Goal: Ask a question: Seek information or help from site administrators or community

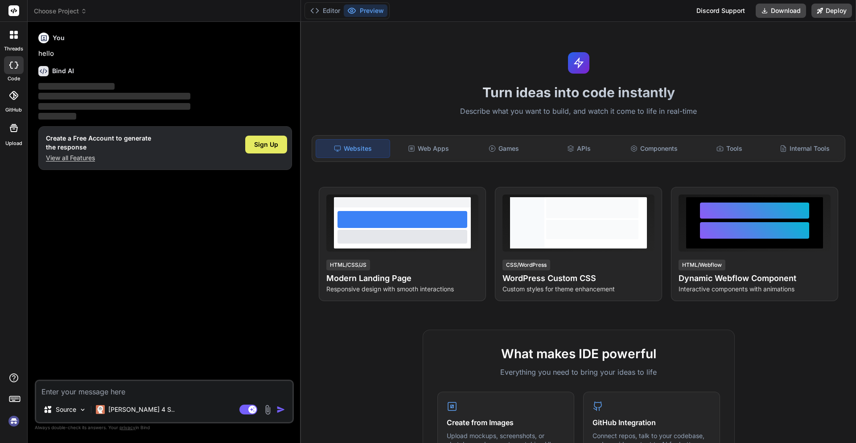
click at [265, 139] on div "Sign Up" at bounding box center [266, 145] width 42 height 18
click at [229, 214] on div "You hello Bind AI ‌ ‌ ‌ ‌ Create a Free Account to generate the response View a…" at bounding box center [165, 204] width 257 height 350
click at [275, 144] on span "Sign Up" at bounding box center [266, 144] width 24 height 9
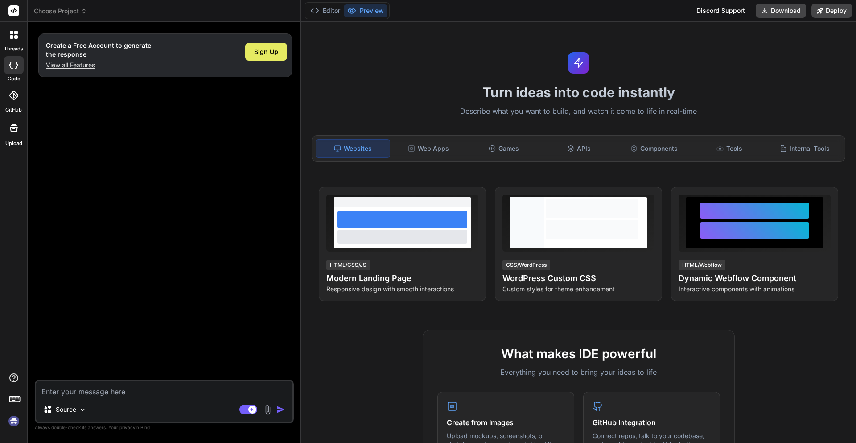
type textarea "x"
click at [456, 144] on div "Web Apps" at bounding box center [429, 148] width 74 height 19
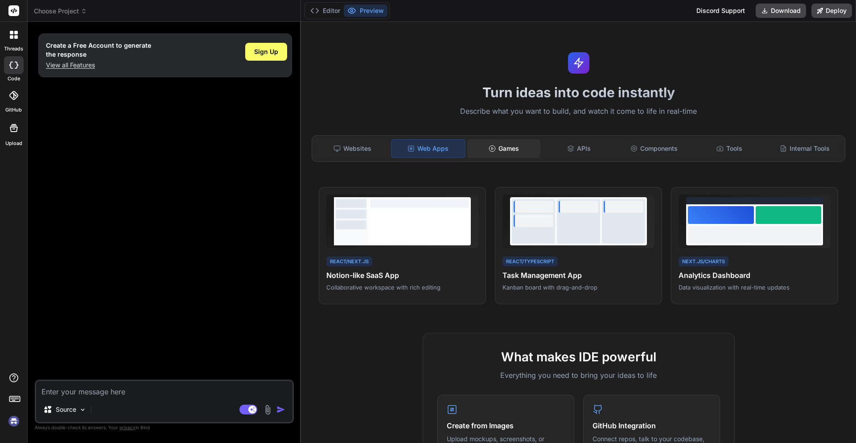
click at [495, 143] on div "Games" at bounding box center [504, 148] width 74 height 19
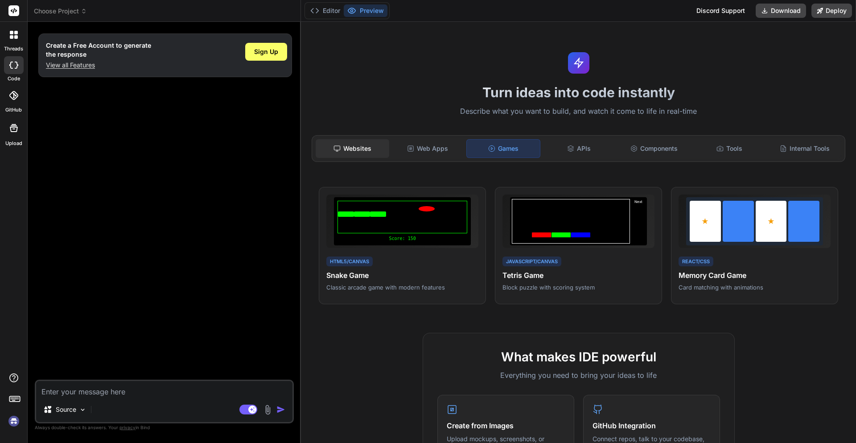
click at [380, 154] on div "Websites" at bounding box center [353, 148] width 74 height 19
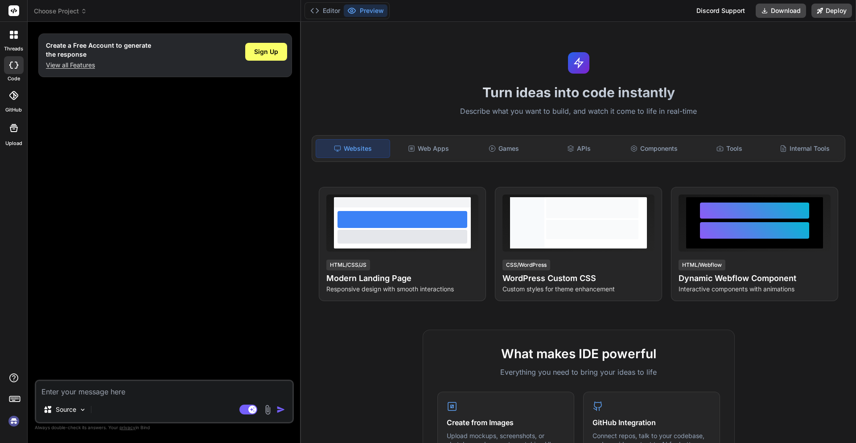
click at [116, 386] on textarea at bounding box center [164, 389] width 256 height 16
type textarea "c"
type textarea "x"
type textarea "cr"
type textarea "x"
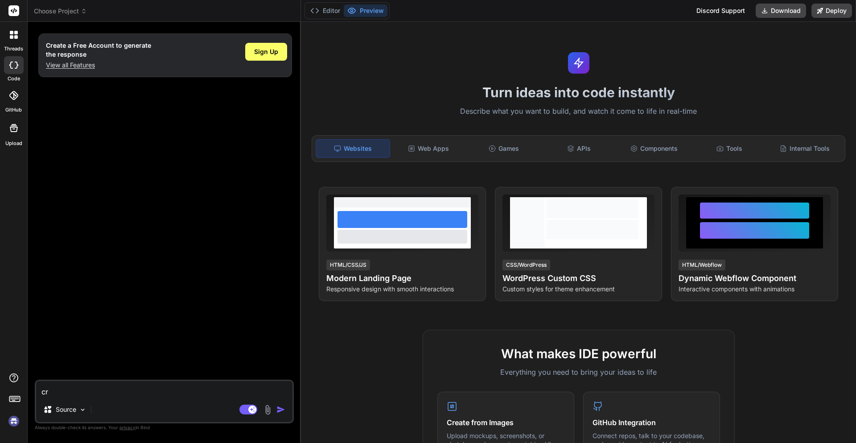
type textarea "cri"
type textarea "x"
type textarea "crier"
type textarea "x"
type textarea "crier"
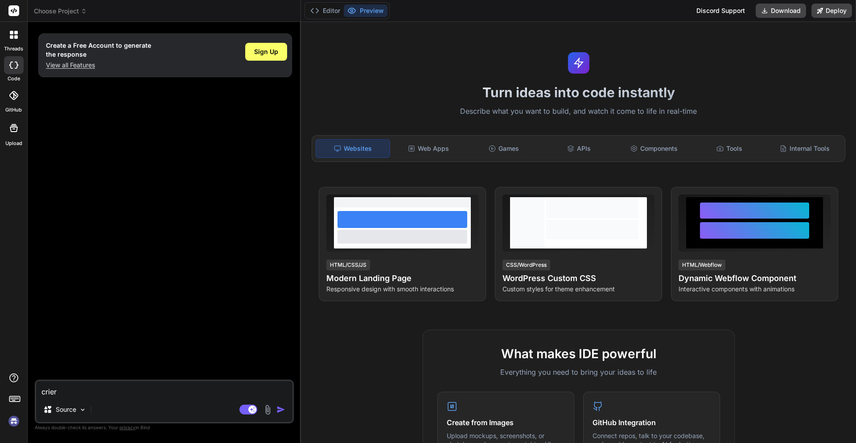
type textarea "x"
type textarea "crier u"
type textarea "x"
type textarea "crier"
type textarea "x"
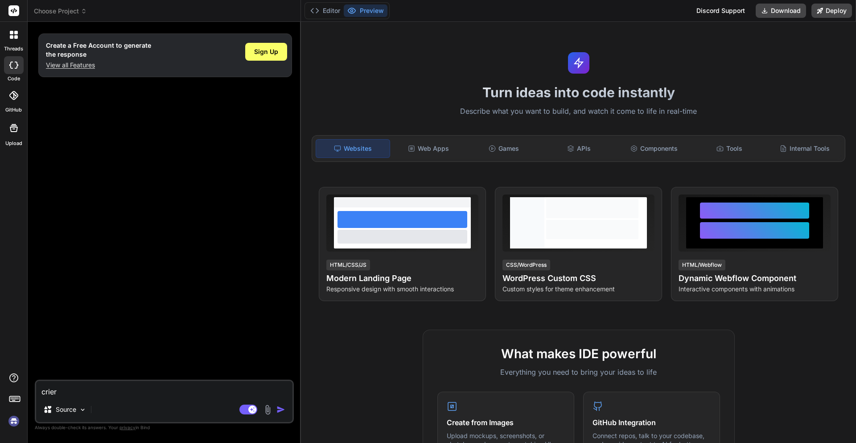
type textarea "x"
type textarea "c"
type textarea "x"
type textarea "co"
type textarea "x"
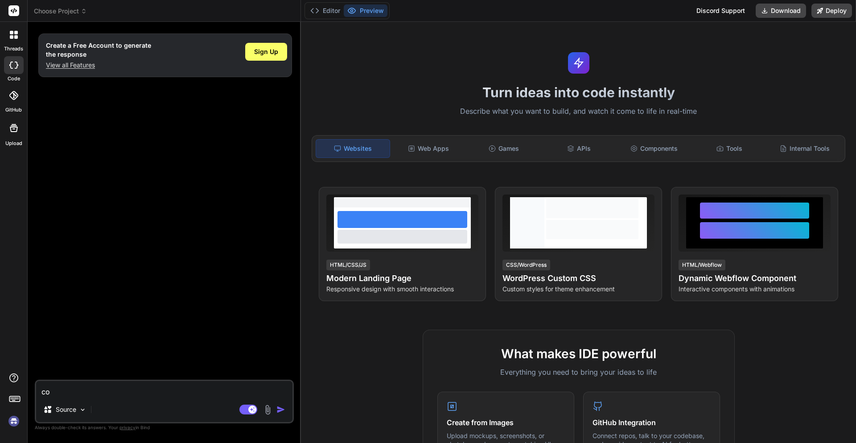
type textarea "com"
type textarea "x"
type textarea "como"
type textarea "x"
type textarea "como"
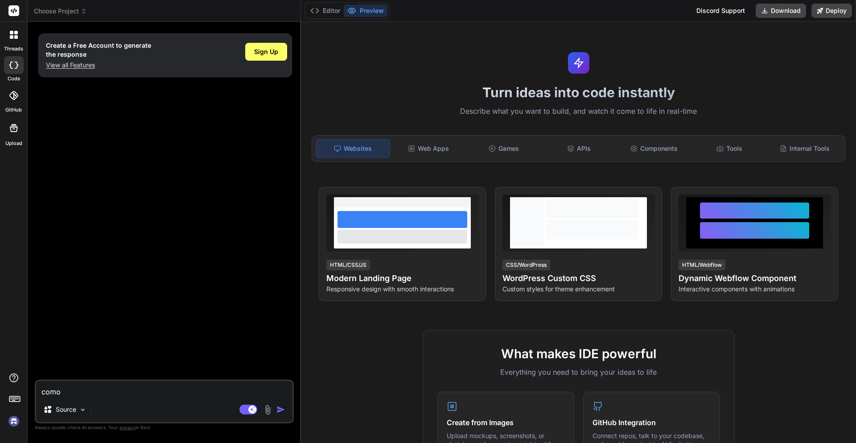
type textarea "x"
type textarea "como p"
type textarea "x"
type textarea "como po"
type textarea "x"
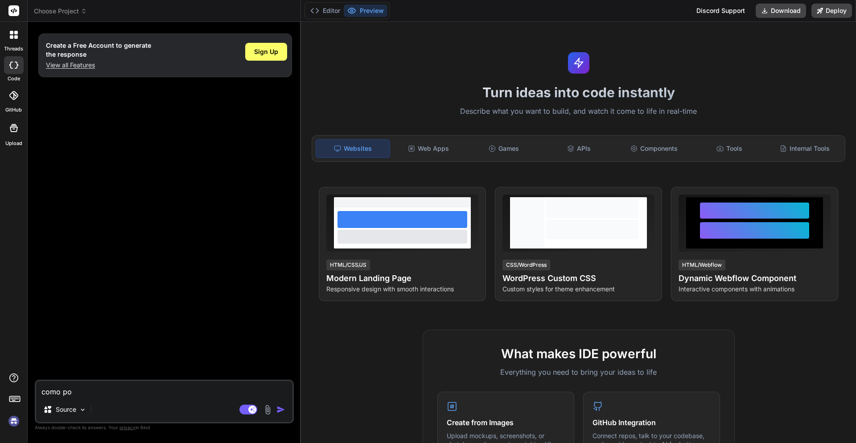
type textarea "como pod"
type textarea "x"
type textarea "como pode"
type textarea "x"
type textarea "como poder"
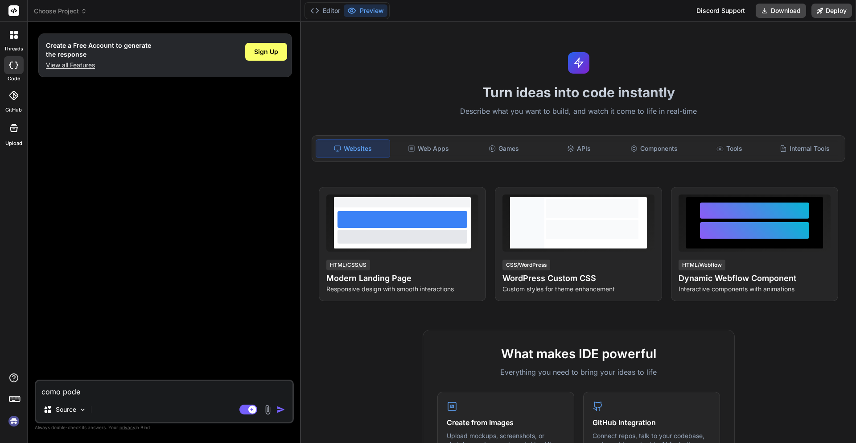
type textarea "x"
type textarea "como poderi"
type textarea "x"
type textarea "como poderia"
type textarea "x"
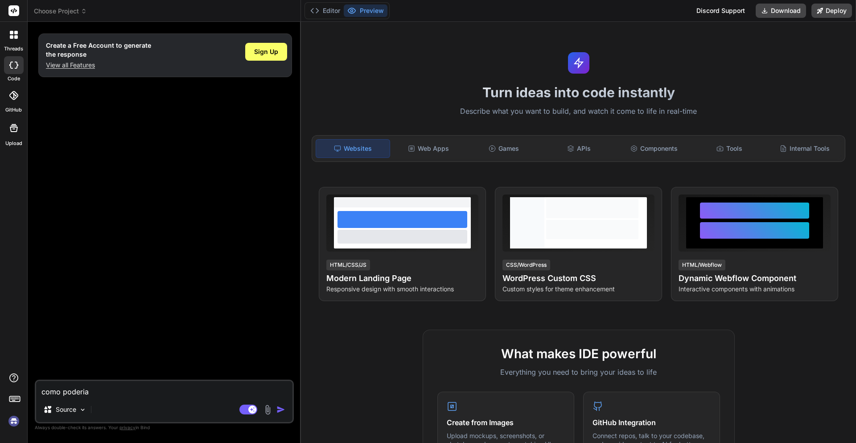
type textarea "como poderia"
type textarea "x"
type textarea "como poderia m"
type textarea "x"
type textarea "como poderia ml"
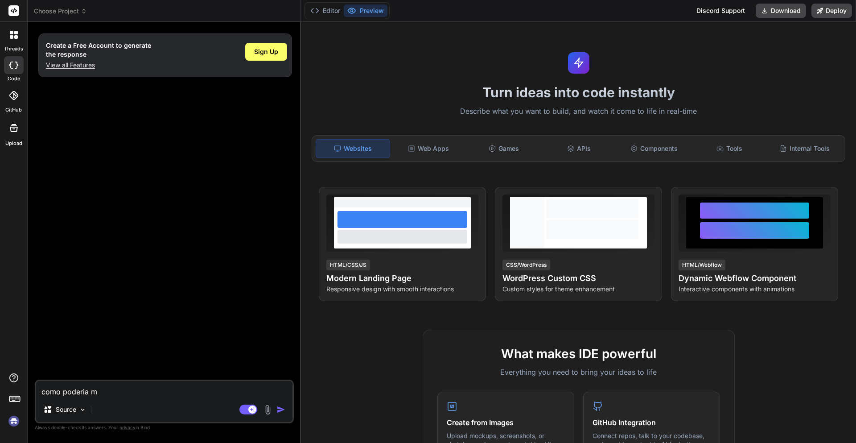
type textarea "x"
type textarea "como poderia mle"
type textarea "x"
type textarea "como poderia mleh"
type textarea "x"
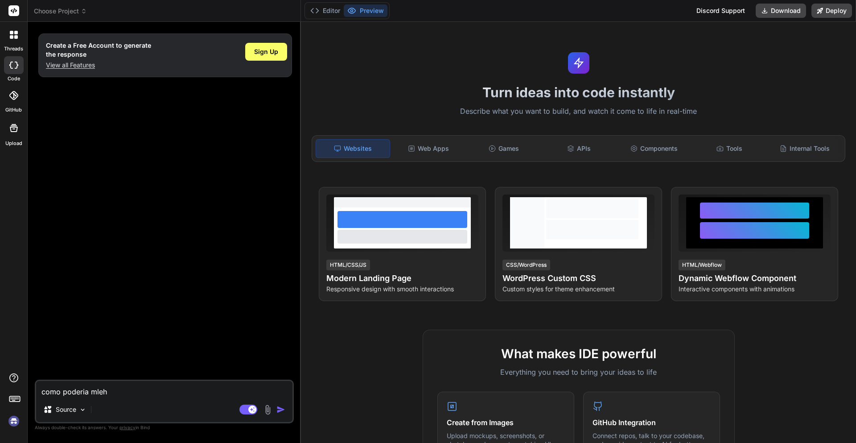
type textarea "como poderia mleho"
type textarea "x"
type textarea "como poderia mlehor"
type textarea "x"
type textarea "como poderia mleho"
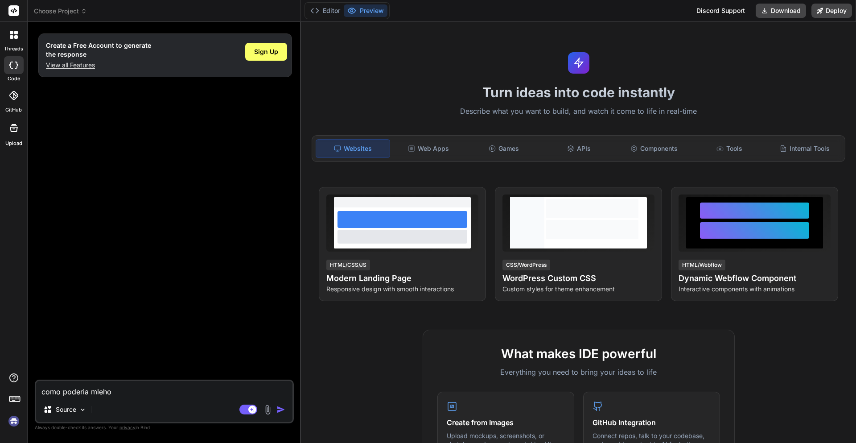
type textarea "x"
type textarea "como poderia mleh"
type textarea "x"
type textarea "como poderia mle"
type textarea "x"
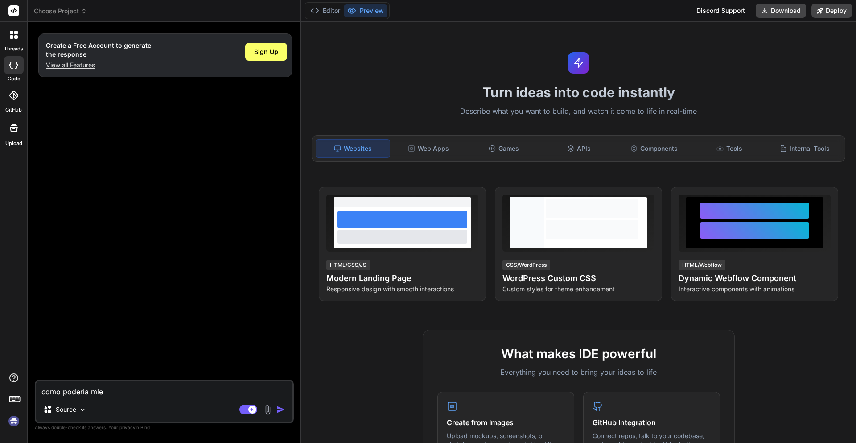
type textarea "como poderia ml"
type textarea "x"
type textarea "como poderia m"
type textarea "x"
type textarea "como poderia me"
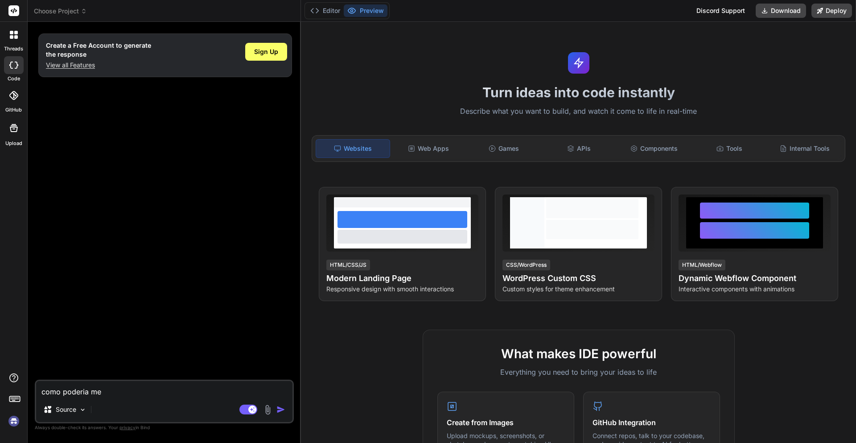
type textarea "x"
type textarea "como poderia mel"
type textarea "x"
type textarea "como poderia melh"
type textarea "x"
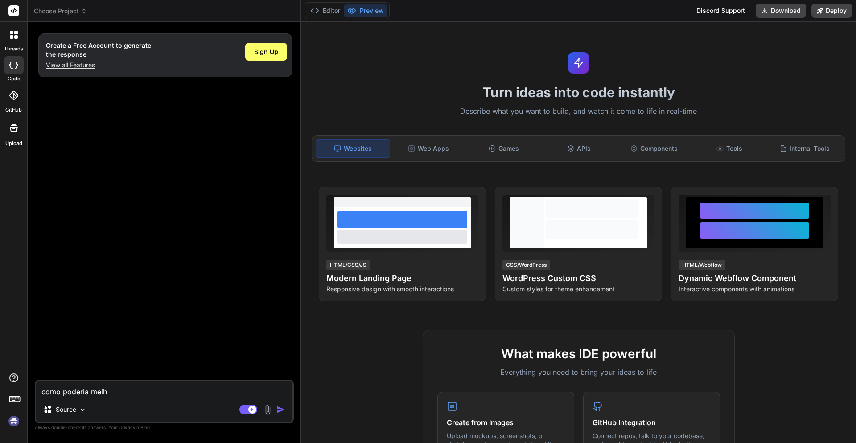
type textarea "como poderia melhj"
type textarea "x"
type textarea "como poderia melhjo"
type textarea "x"
type textarea "como poderia melhjor"
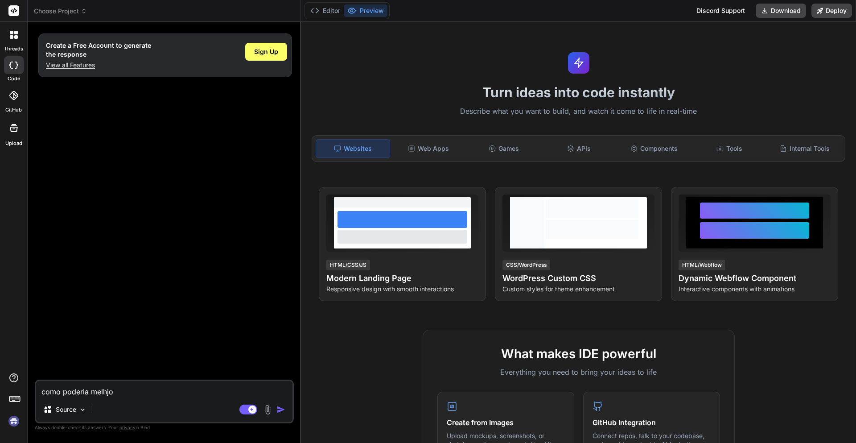
type textarea "x"
type textarea "como poderia melhjora"
type textarea "x"
type textarea "como poderia melhjorar"
type textarea "x"
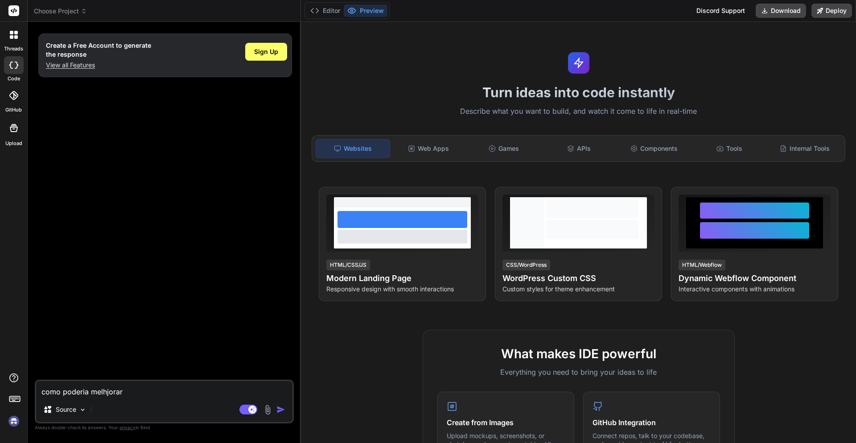
type textarea "como poderia melhjora"
type textarea "x"
type textarea "como poderia melhjor"
type textarea "x"
type textarea "como poderia melhjo"
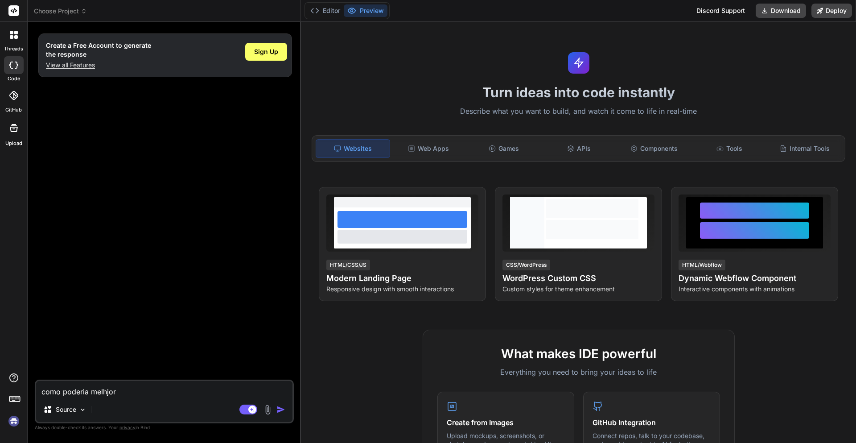
type textarea "x"
type textarea "como poderia melhj"
type textarea "x"
type textarea "como poderia melh"
type textarea "x"
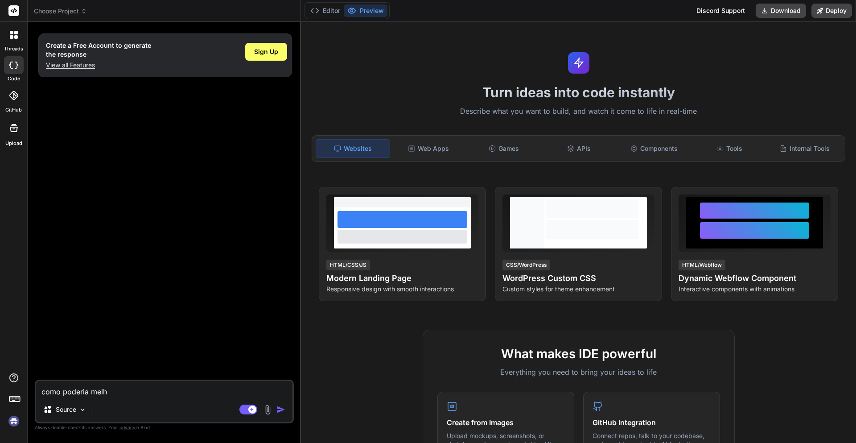
type textarea "como poderia melho"
type textarea "x"
type textarea "como poderia melhor"
type textarea "x"
type textarea "como poderia melhora"
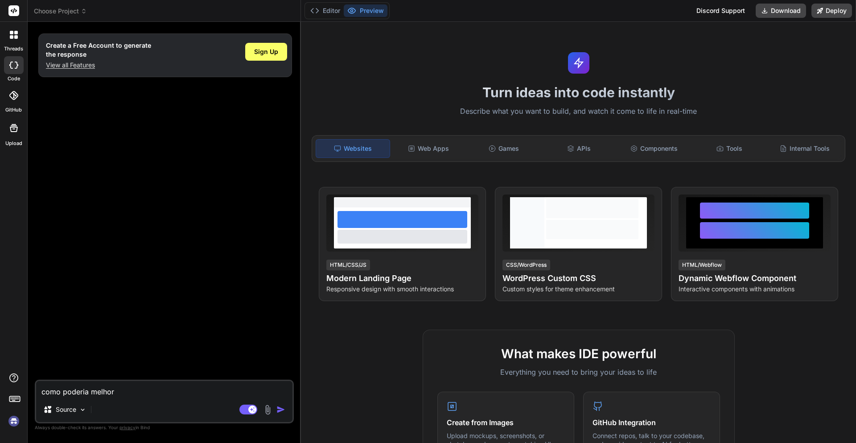
type textarea "x"
type textarea "como poderia melhorar"
type textarea "x"
type textarea "como poderia melhorar"
type textarea "x"
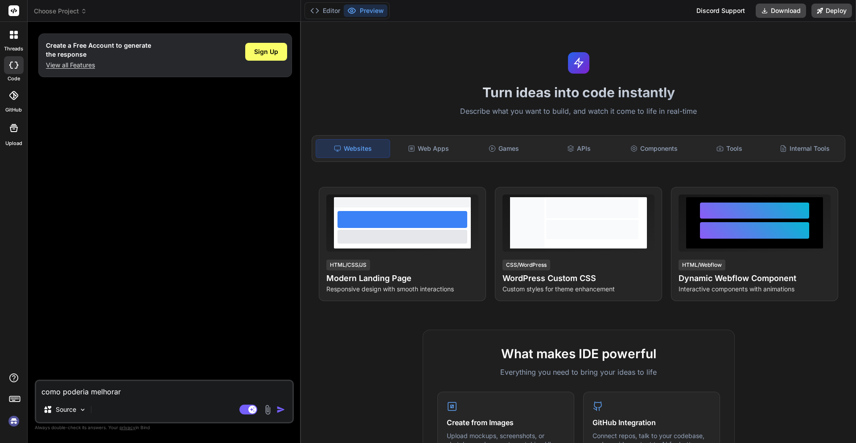
type textarea "como poderia melhorar o"
type textarea "x"
type textarea "como poderia melhorar o"
type textarea "x"
type textarea "como poderia melhorar o l"
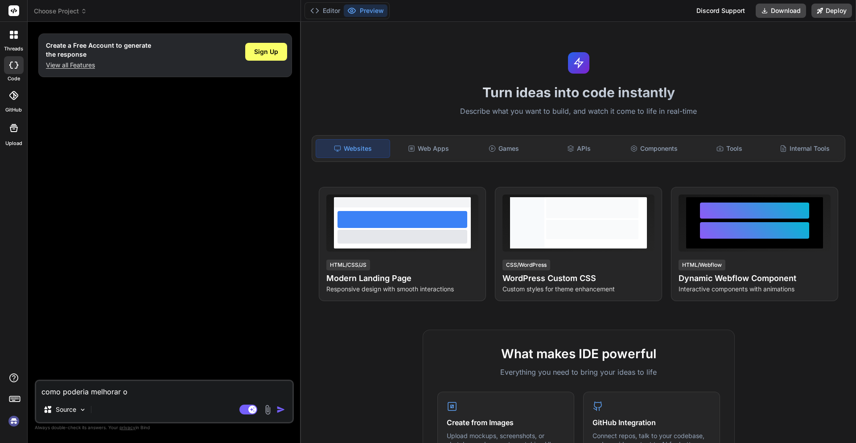
type textarea "x"
type textarea "como poderia melhorar o la"
type textarea "x"
type textarea "como poderia melhorar o lay"
type textarea "x"
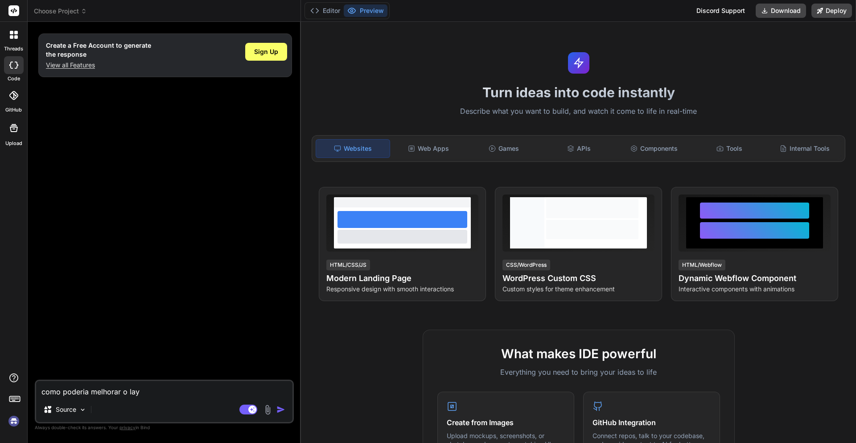
type textarea "como poderia melhorar o layo"
type textarea "x"
type textarea "como poderia melhorar o layou"
type textarea "x"
type textarea "como poderia melhorar o layout"
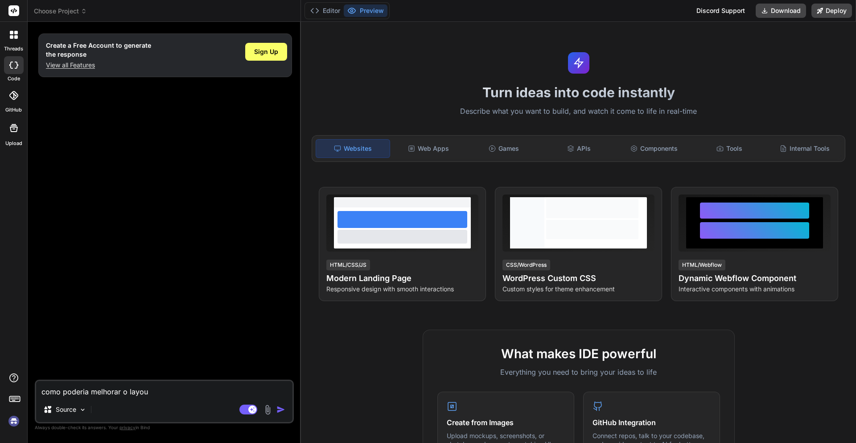
type textarea "x"
type textarea "como poderia melhorar o layout"
type textarea "x"
type textarea "como poderia melhorar o layout d"
type textarea "x"
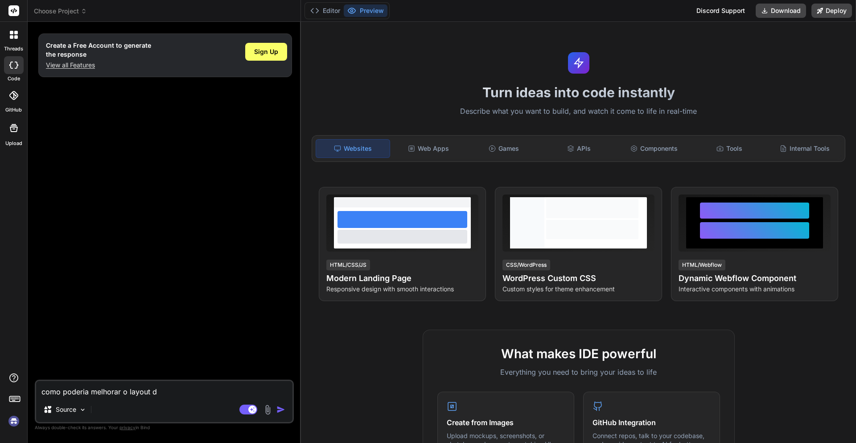
type textarea "como poderia melhorar o layout do"
type textarea "x"
type textarea "como poderia melhorar o layout do"
type textarea "x"
type textarea "como poderia melhorar o layout do a"
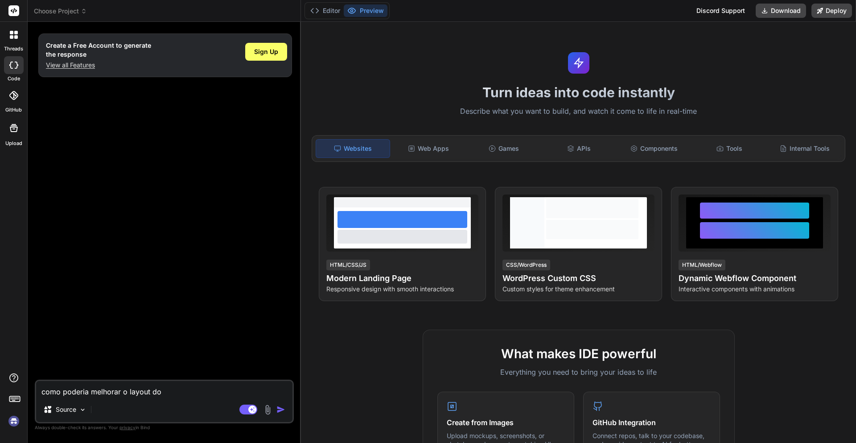
type textarea "x"
type textarea "como poderia melhorar o layout do an"
type textarea "x"
type textarea "como poderia melhorar o layout do ana"
type textarea "x"
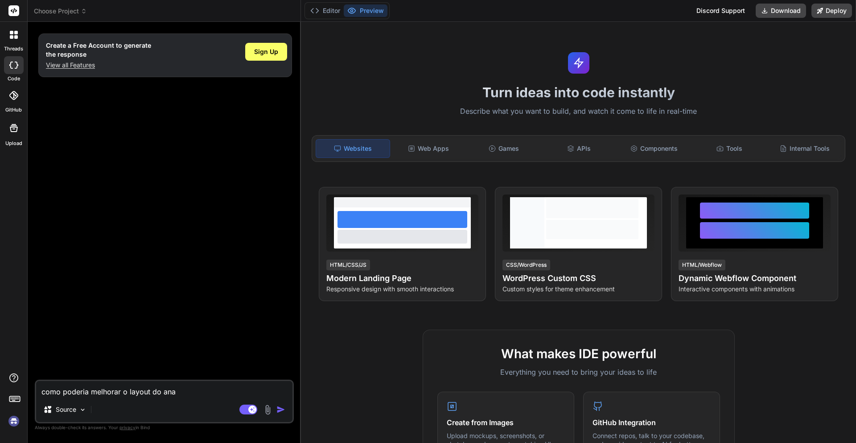
type textarea "como poderia melhorar o layout do anal"
type textarea "x"
type textarea "como poderia melhorar o layout do anali"
type textarea "x"
type textarea "como poderia melhorar o layout do analis"
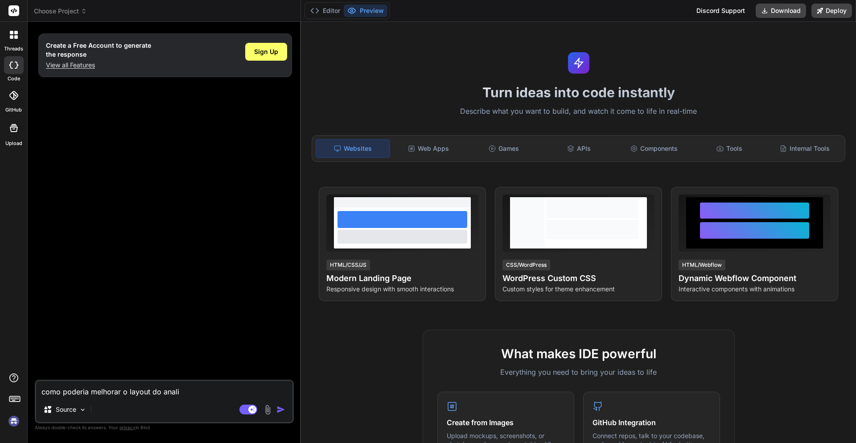
type textarea "x"
type textarea "como poderia melhorar o layout do analise"
type textarea "x"
type textarea "como poderia melhorar o layout do analise"
type textarea "x"
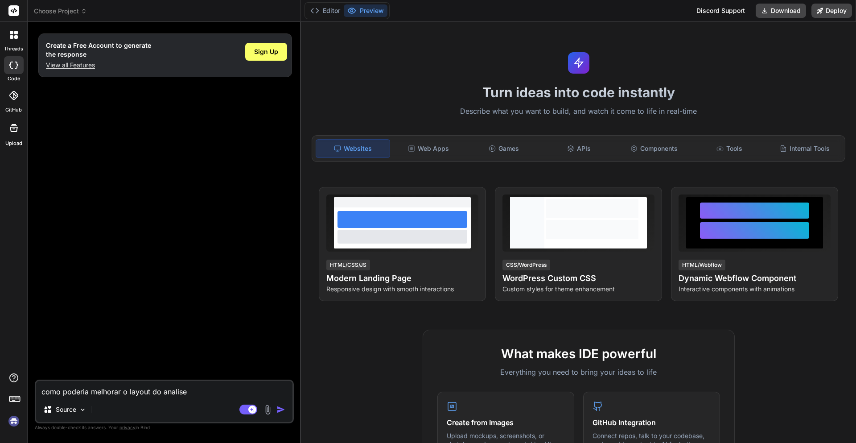
type textarea "como poderia melhorar o layout do analise d"
type textarea "x"
type textarea "como poderia melhorar o layout do analise de"
type textarea "x"
type textarea "como poderia melhorar o layout do analise de"
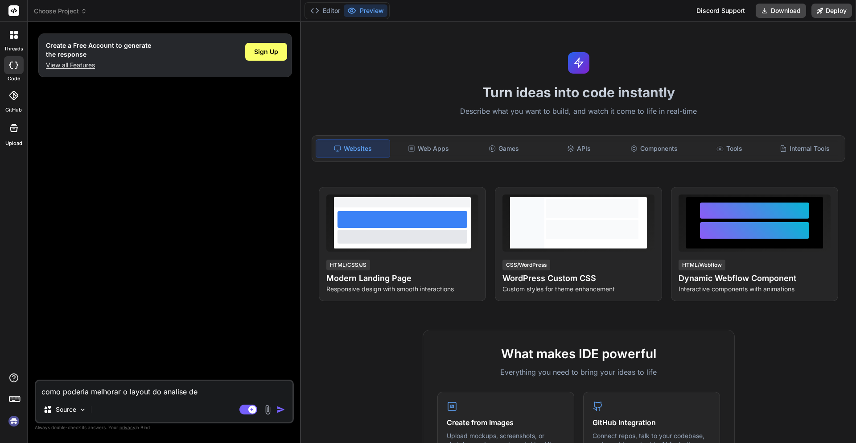
type textarea "x"
type textarea "como poderia melhorar o layout do analise de s"
type textarea "x"
type textarea "como poderia melhorar o layout do analise de sp"
type textarea "x"
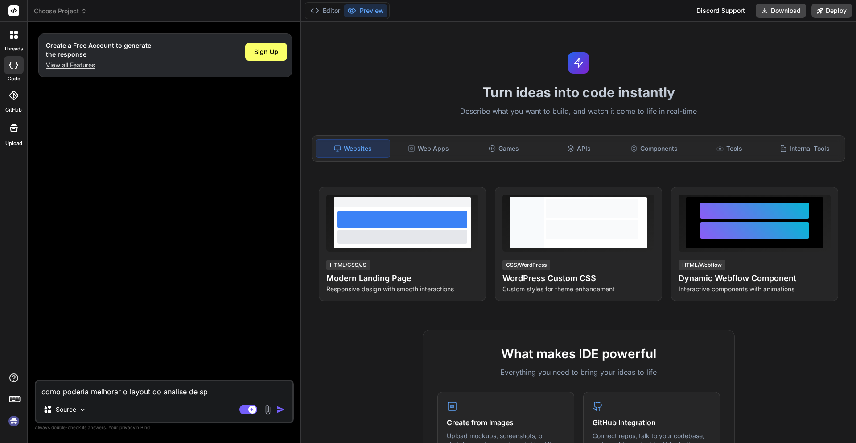
type textarea "como poderia melhorar o layout do analise de spa"
type textarea "x"
type textarea "como poderia melhorar o layout do analise de spam"
type textarea "x"
type textarea "como poderia melhorar o layout do analise de spam?"
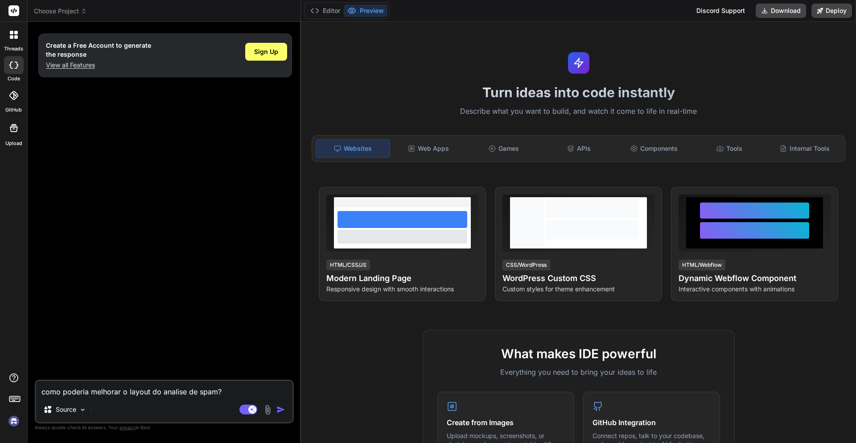
type textarea "x"
type textarea "como poderia melhorar o layout do analise de spam"
type textarea "x"
type textarea "como poderia melhorar o layout do analise de spam"
type textarea "x"
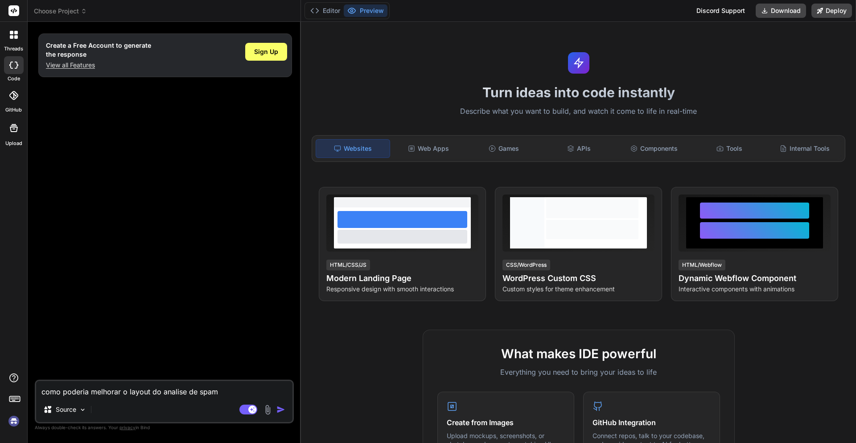
type textarea "como poderia melhorar o layout do analise de spam d"
type textarea "x"
type textarea "como poderia melhorar o layout do analise de spam do"
type textarea "x"
type textarea "como poderia melhorar o layout do analise de spam do"
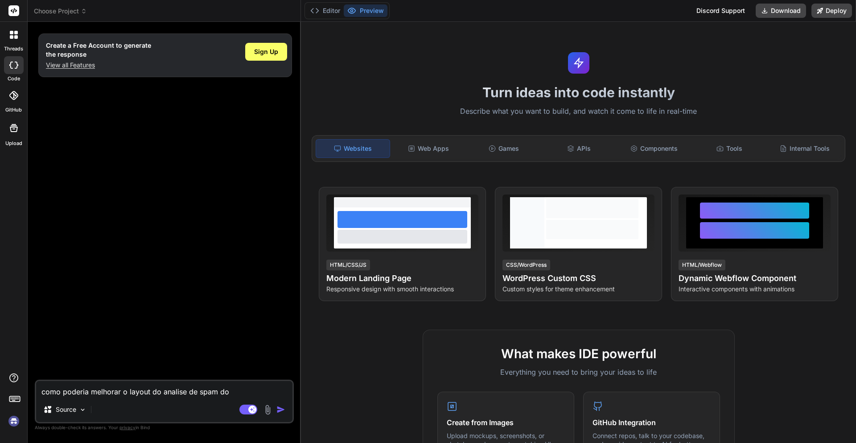
type textarea "x"
type textarea "como poderia melhorar o layout do analise de spam do c"
type textarea "x"
type textarea "como poderia melhorar o layout do analise de spam do ca"
type textarea "x"
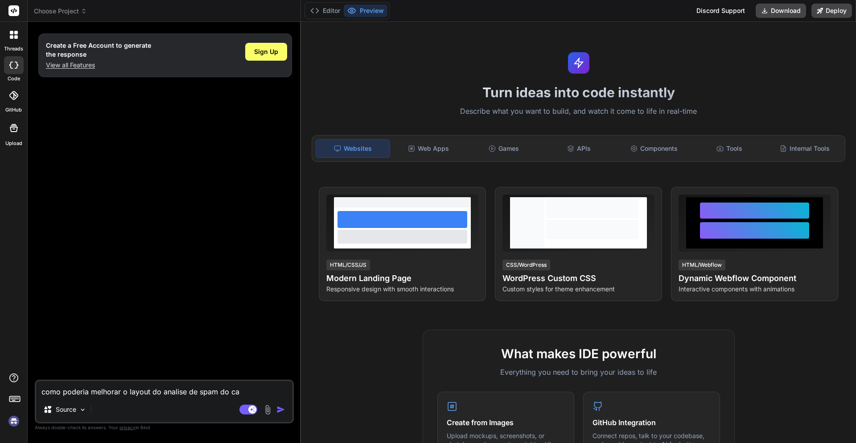
type textarea "como poderia melhorar o layout do analise de spam do car"
type textarea "x"
type textarea "como poderia melhorar o layout do analise de spam do carD"
type textarea "x"
type textarea "como poderia melhorar o layout do analise de spam do car"
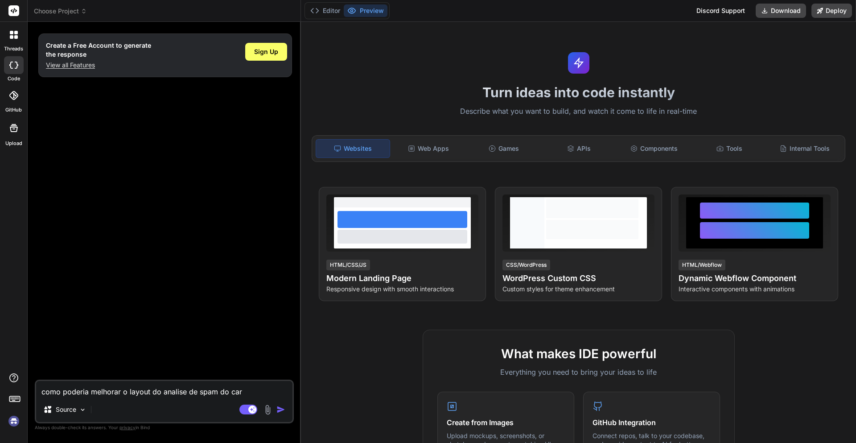
type textarea "x"
type textarea "como poderia melhorar o layout do analise de spam do card"
type textarea "x"
type textarea "como poderia melhorar o layout do analise de spam do card?"
type textarea "x"
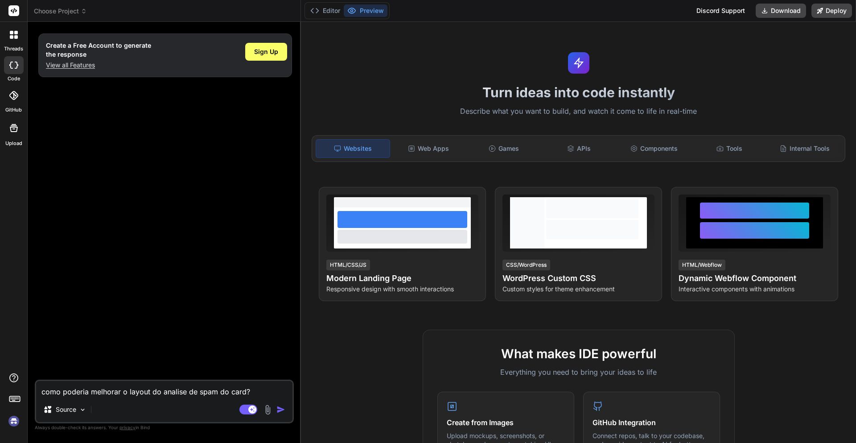
type textarea "como poderia melhorar o layout do analise de spam do card?"
type textarea "x"
type textarea "como poderia melhorar o layout do analise de spam do card? q"
type textarea "x"
type textarea "como poderia melhorar o layout do analise de spam do card? qu"
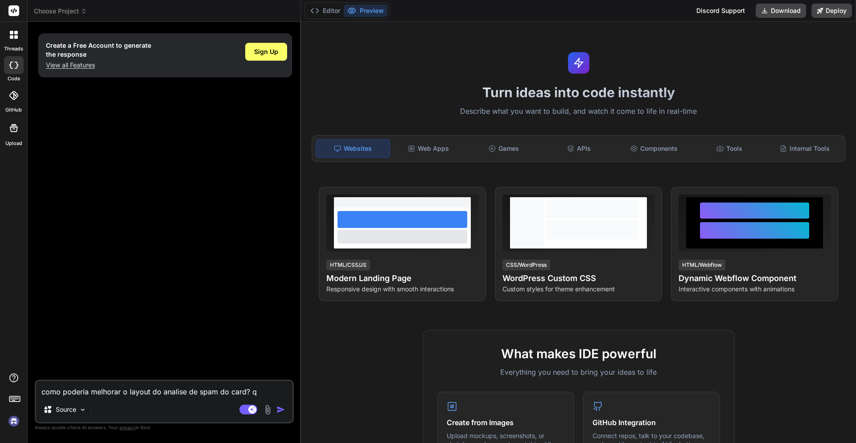
type textarea "x"
type textarea "como poderia melhorar o layout do analise de spam do card? que"
type textarea "x"
type textarea "como poderia melhorar o layout do analise de spam do card? quer"
type textarea "x"
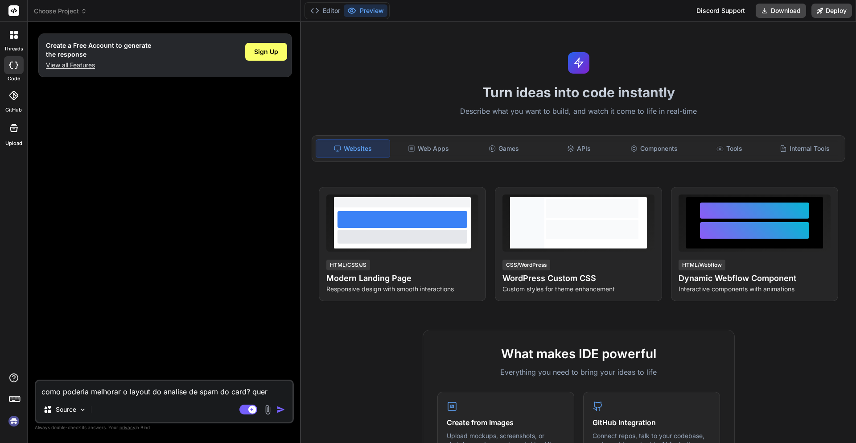
type textarea "como poderia melhorar o layout do analise de spam do card? queri"
type textarea "x"
type textarea "como poderia melhorar o layout do analise de spam do card? queria"
type textarea "x"
type textarea "como poderia melhorar o layout do analise de spam do card? queria"
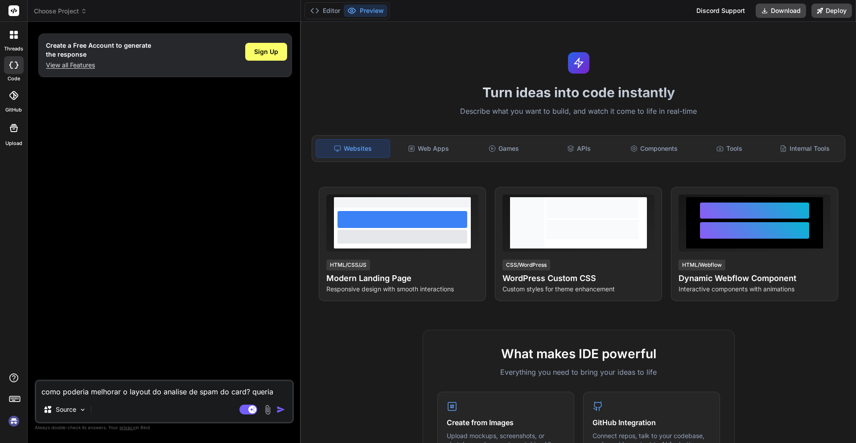
type textarea "x"
type textarea "como poderia melhorar o layout do analise de spam do card? queria d"
type textarea "x"
type textarea "como poderia melhorar o layout do analise de spam do card? queria de"
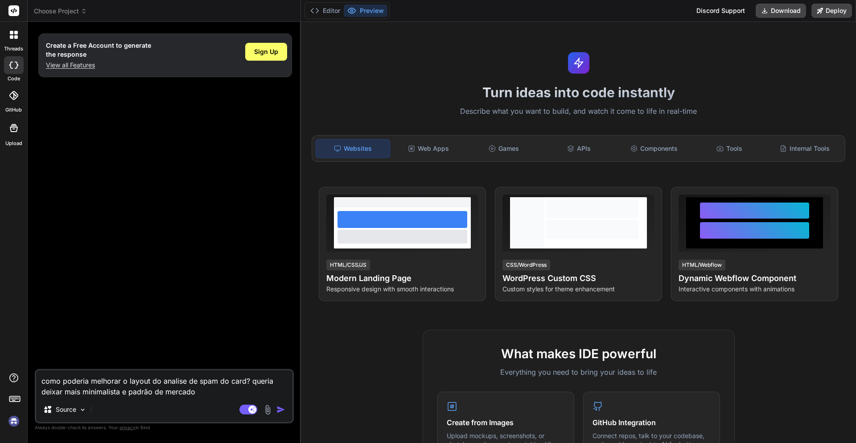
click at [210, 392] on textarea "como poderia melhorar o layout do analise de spam do card? queria deixar mais m…" at bounding box center [164, 383] width 256 height 27
click at [232, 391] on textarea "como poderia melhorar o layout do analise de spam do card? queria deixar mais m…" at bounding box center [164, 383] width 256 height 27
click at [267, 410] on img at bounding box center [268, 409] width 10 height 10
click at [277, 408] on img "button" at bounding box center [280, 409] width 9 height 9
click at [281, 411] on img "button" at bounding box center [280, 409] width 9 height 9
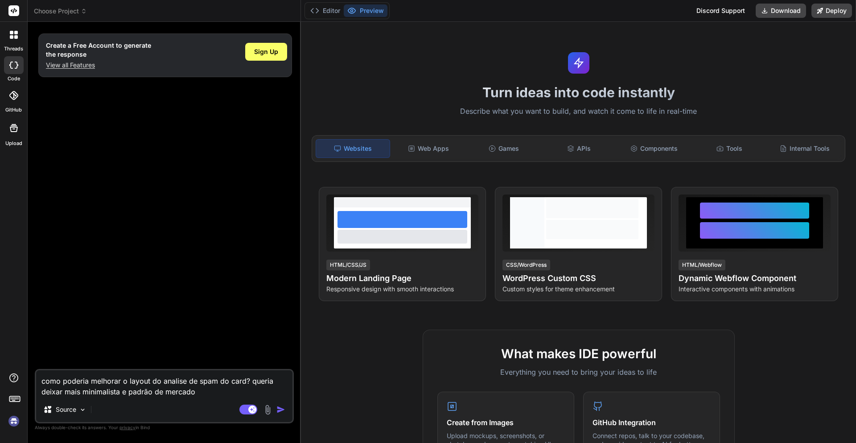
click at [281, 411] on img "button" at bounding box center [280, 409] width 9 height 9
click at [187, 366] on div "Create a Free Account to generate the response View all Features Sign Up" at bounding box center [165, 199] width 257 height 340
click at [264, 407] on img at bounding box center [268, 409] width 10 height 10
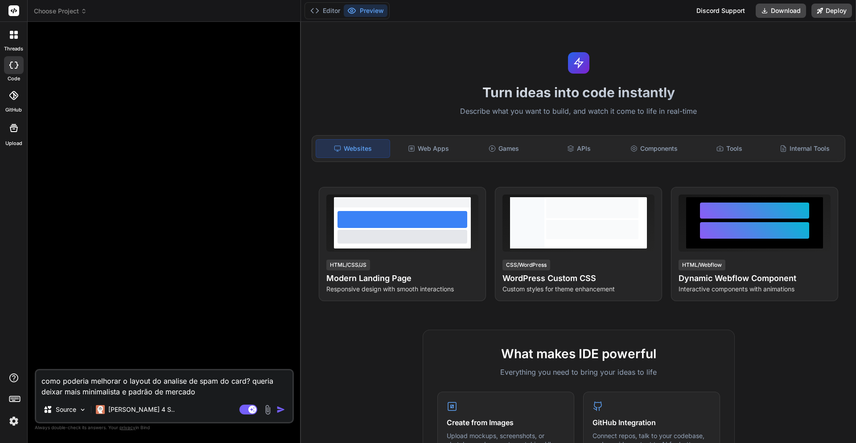
click at [232, 392] on textarea "como poderia melhorar o layout do analise de spam do card? queria deixar mais m…" at bounding box center [164, 383] width 256 height 27
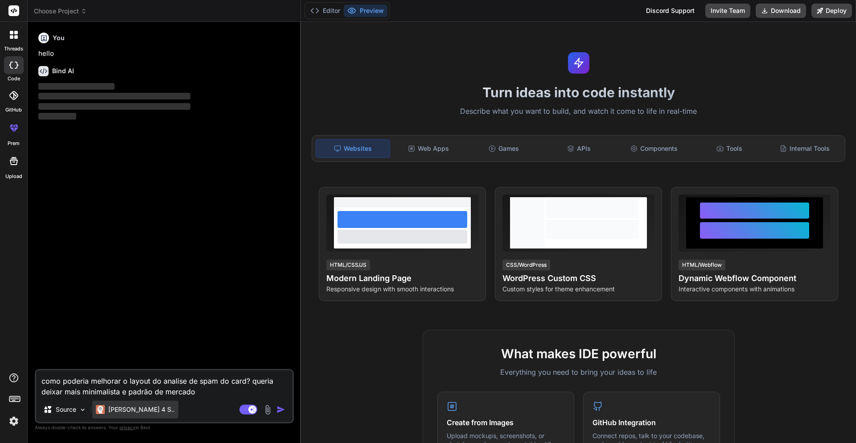
click at [136, 416] on div "[PERSON_NAME] 4 S.." at bounding box center [135, 409] width 86 height 18
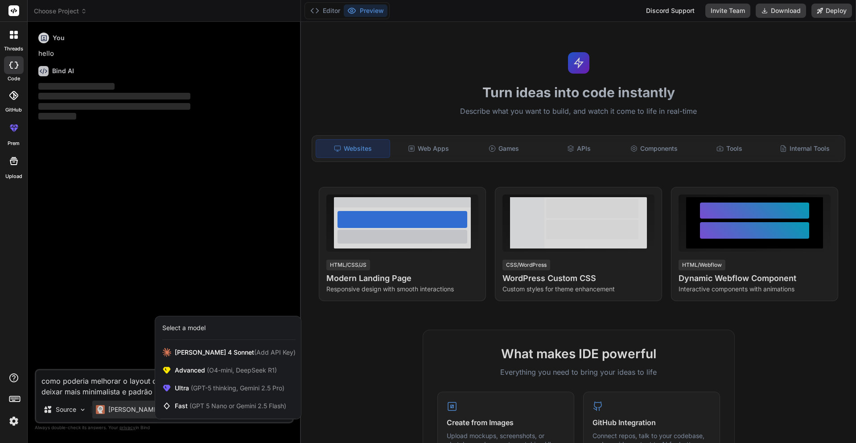
click at [136, 416] on div at bounding box center [428, 221] width 856 height 443
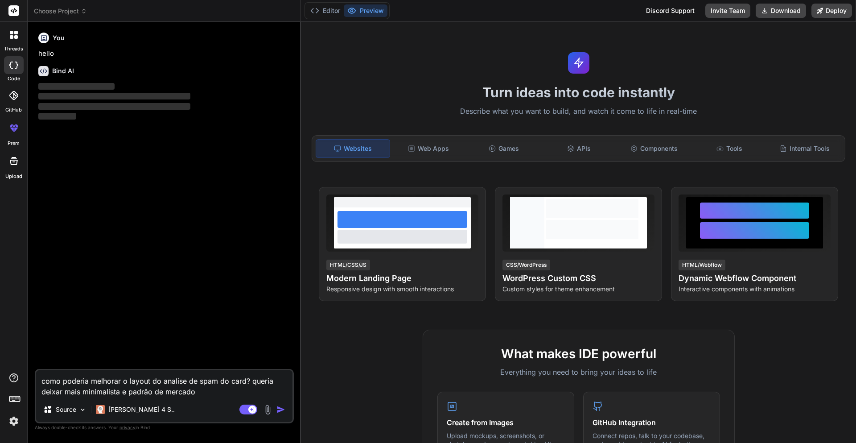
drag, startPoint x: 111, startPoint y: 100, endPoint x: 55, endPoint y: 71, distance: 63.0
click at [86, 85] on p "‌ ‌ ‌ ‌" at bounding box center [165, 102] width 254 height 40
click at [52, 70] on h6 "Bind AI" at bounding box center [63, 70] width 22 height 9
drag, startPoint x: 52, startPoint y: 70, endPoint x: 101, endPoint y: 70, distance: 48.6
click at [101, 70] on div "Bind AI" at bounding box center [165, 71] width 254 height 10
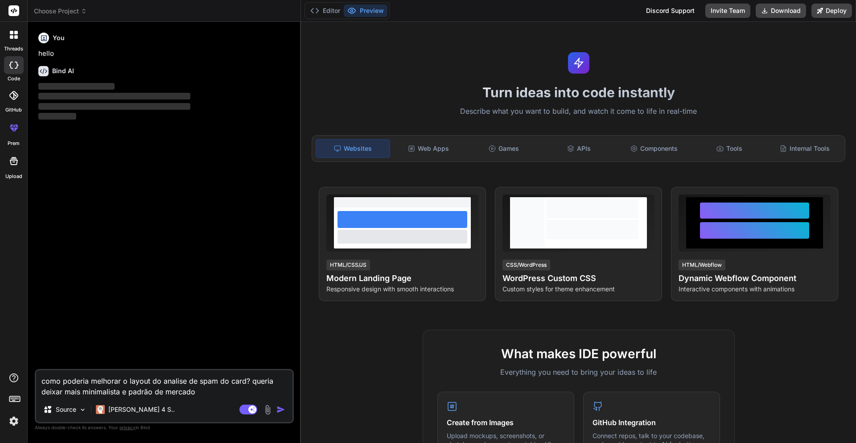
click at [63, 48] on div "You hello" at bounding box center [165, 44] width 254 height 30
click at [201, 390] on textarea "como poderia melhorar o layout do analise de spam do card? queria deixar mais m…" at bounding box center [164, 383] width 256 height 27
click at [223, 391] on textarea "como poderia melhorar o layout do analise de spam do card? queria deixar mais m…" at bounding box center [164, 383] width 256 height 27
click at [269, 413] on img at bounding box center [268, 409] width 10 height 10
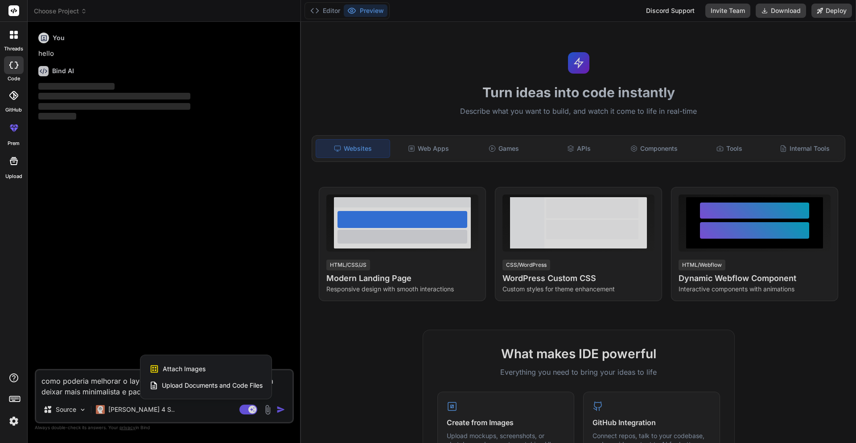
click at [228, 373] on div "Attach Images Image attachments are only supported in Claude and Gemini models." at bounding box center [205, 368] width 113 height 17
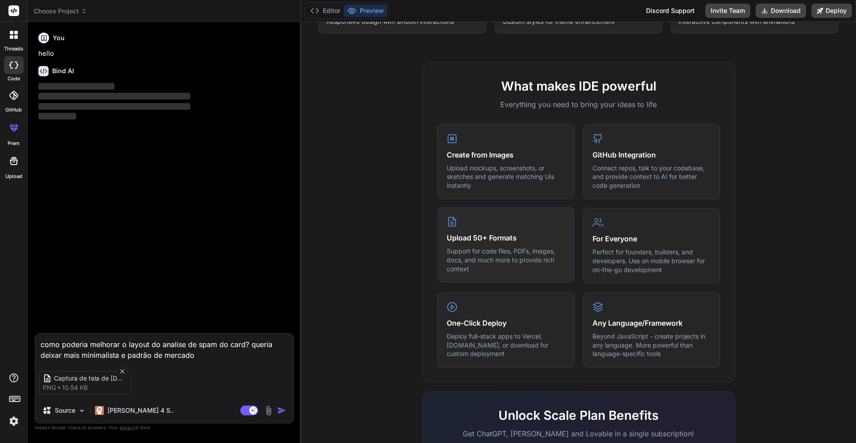
scroll to position [407, 0]
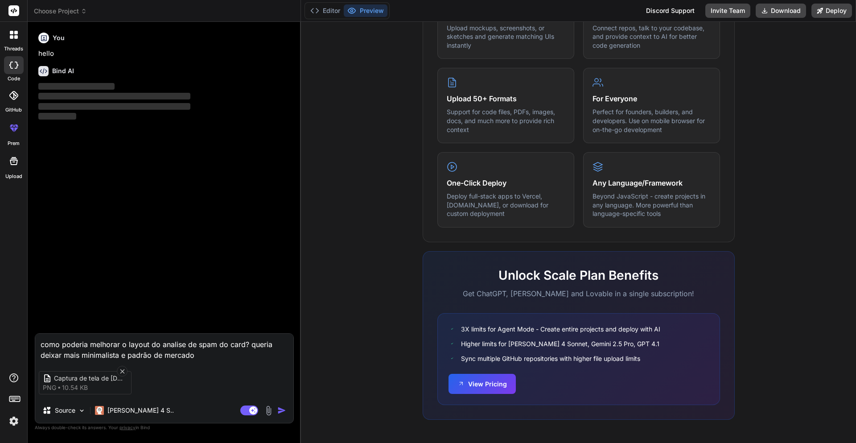
click at [281, 408] on img "button" at bounding box center [281, 410] width 9 height 9
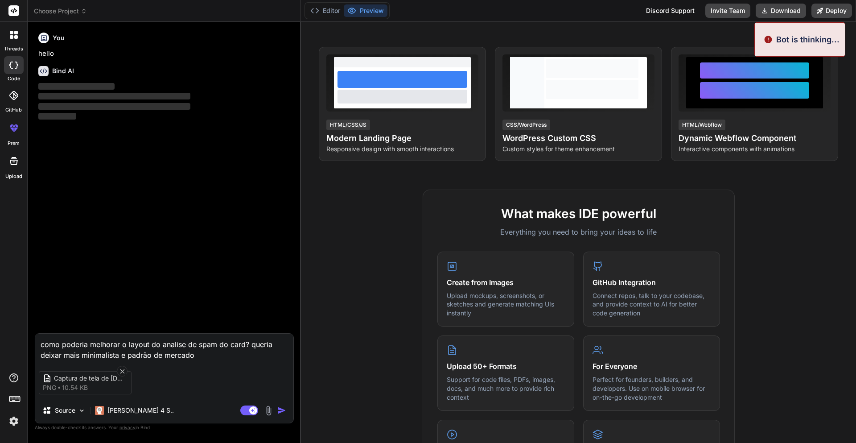
scroll to position [0, 0]
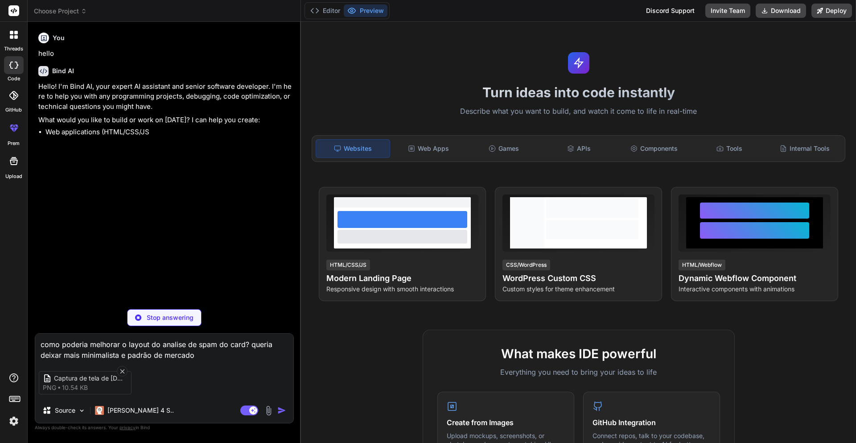
click at [166, 317] on p "Stop answering" at bounding box center [170, 317] width 47 height 9
click at [281, 409] on img "button" at bounding box center [281, 410] width 9 height 9
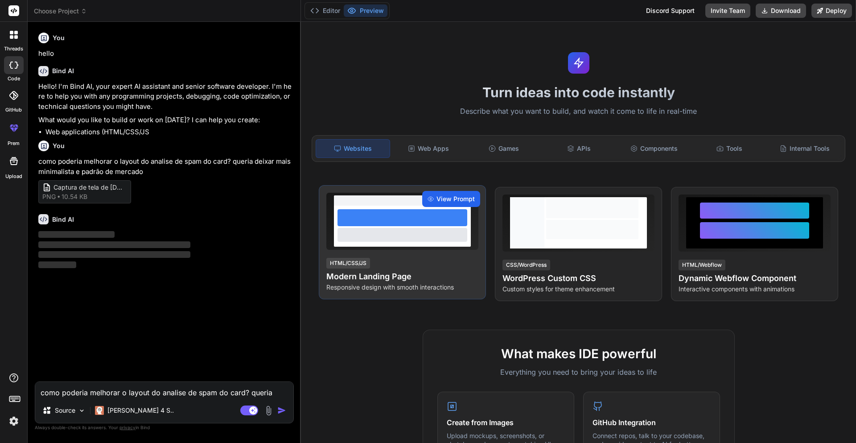
click at [443, 201] on span "View Prompt" at bounding box center [455, 198] width 38 height 9
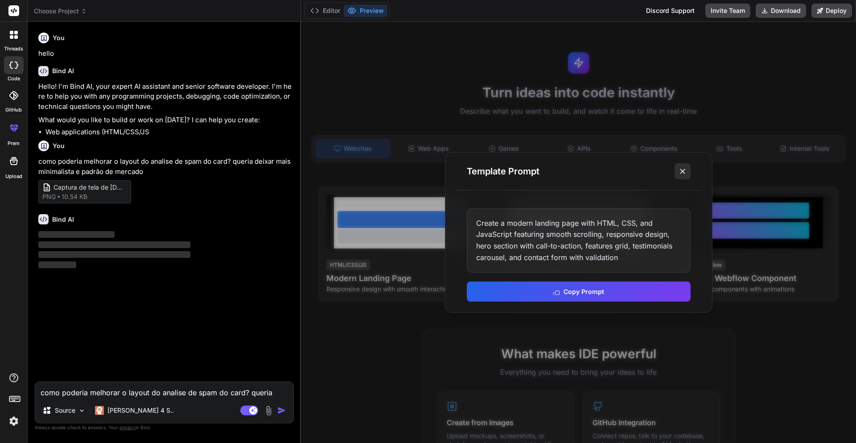
click at [685, 167] on icon at bounding box center [682, 171] width 9 height 9
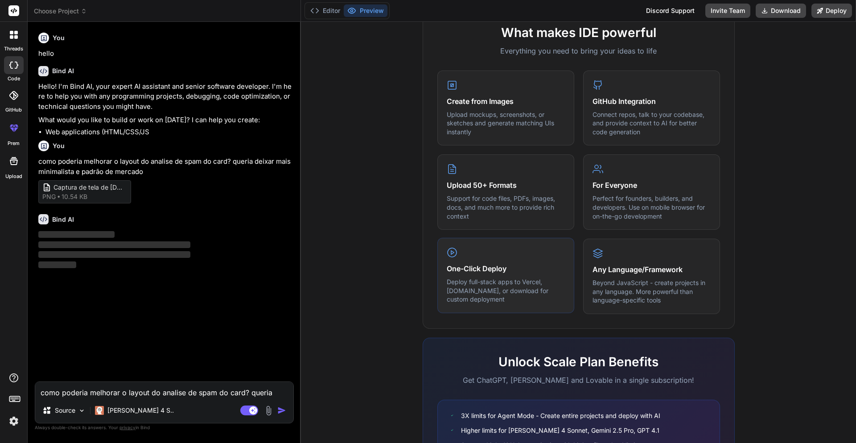
scroll to position [407, 0]
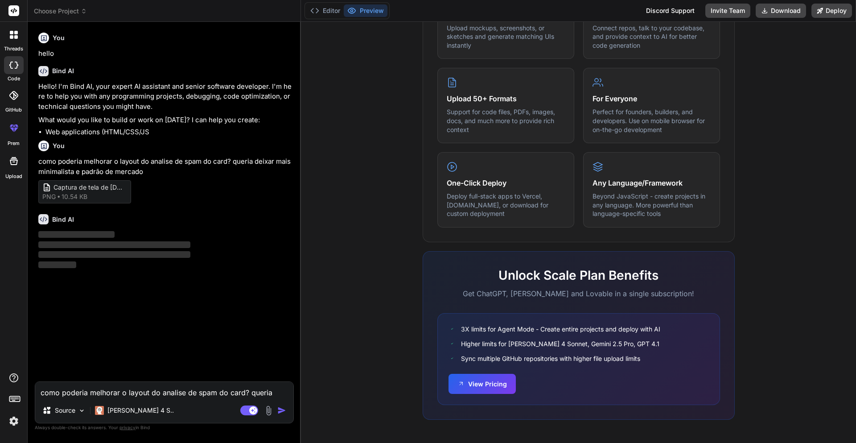
click at [175, 259] on p "‌" at bounding box center [165, 255] width 254 height 10
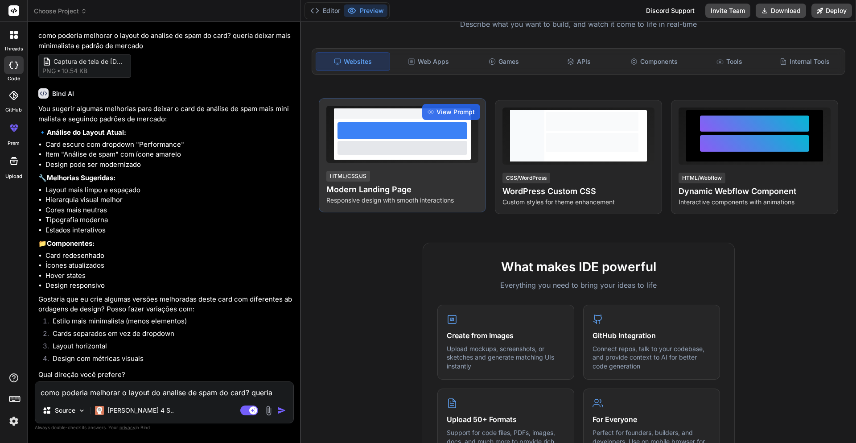
scroll to position [86, 0]
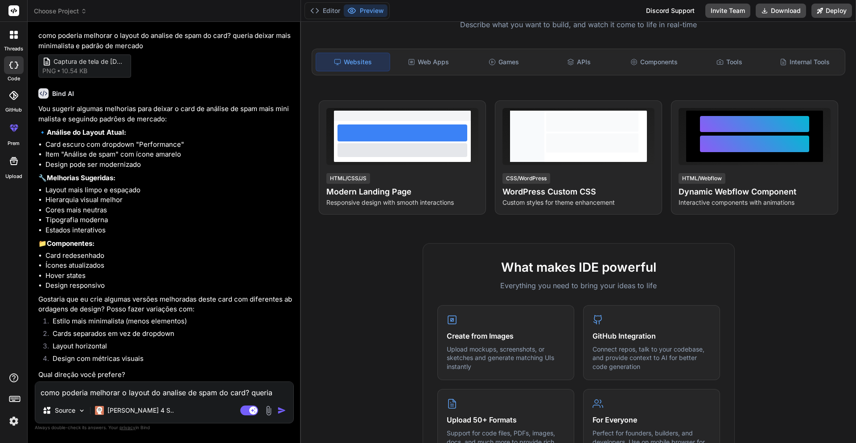
click at [143, 293] on div "Vou sugerir algumas melhorias para deixar o card de análise de spam mais minima…" at bounding box center [165, 241] width 254 height 275
click at [138, 392] on textarea "como poderia melhorar o layout do analise de spam do card? queria deixar mais m…" at bounding box center [164, 390] width 258 height 16
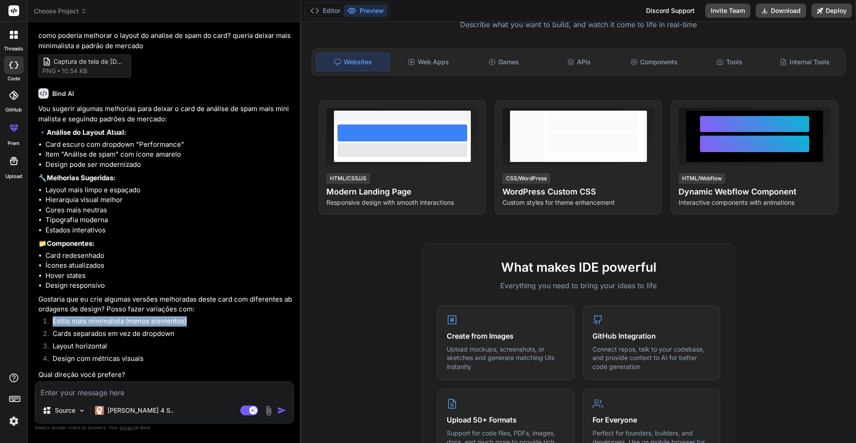
drag, startPoint x: 182, startPoint y: 326, endPoint x: 54, endPoint y: 322, distance: 128.0
click at [54, 322] on li "Estilo mais minimalista (menos elementos)" at bounding box center [168, 322] width 247 height 12
copy li "Estilo mais minimalista (menos elementos)"
click at [93, 395] on textarea at bounding box center [164, 390] width 258 height 16
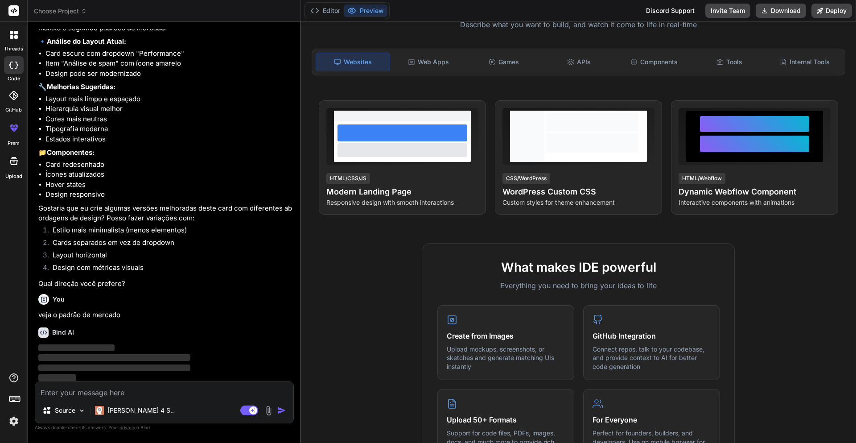
scroll to position [218, 0]
click at [412, 67] on div "Web Apps" at bounding box center [429, 62] width 74 height 19
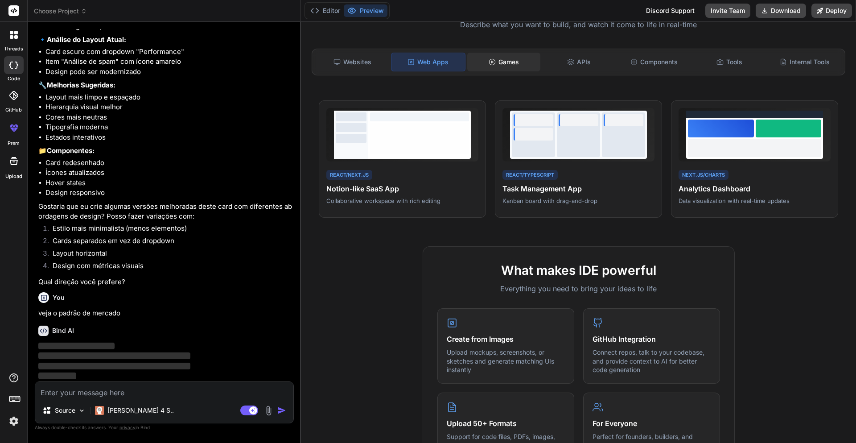
click at [491, 65] on icon at bounding box center [492, 61] width 7 height 7
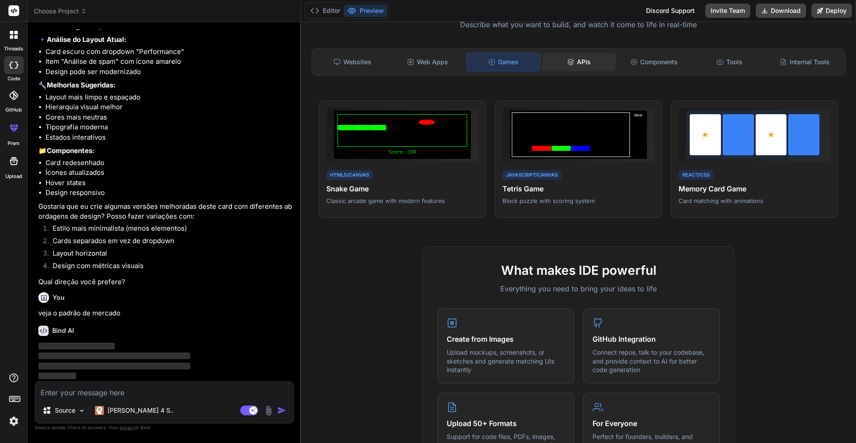
click at [580, 66] on div "APIs" at bounding box center [579, 62] width 74 height 19
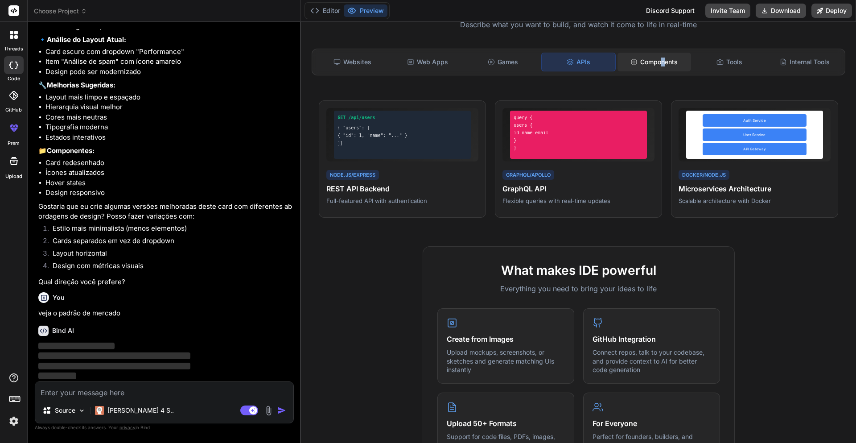
click at [659, 65] on div "Components" at bounding box center [654, 62] width 74 height 19
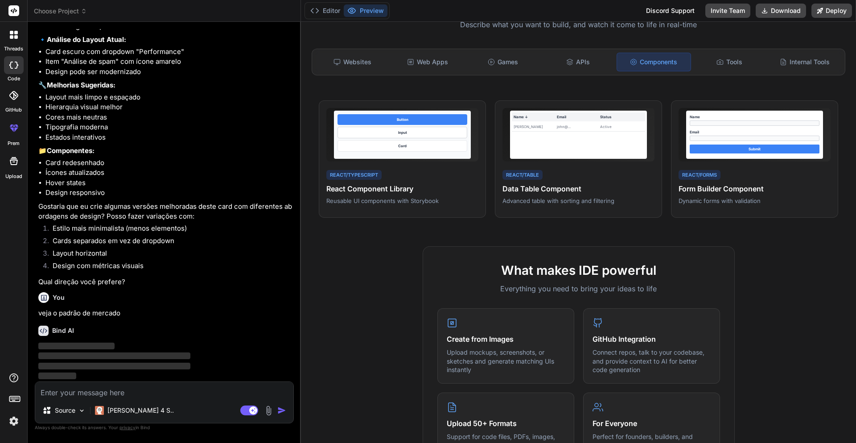
click at [720, 71] on div "Websites Web Apps Games APIs Components Tools Internal Tools" at bounding box center [579, 62] width 534 height 27
click at [761, 71] on div "Websites Web Apps Games APIs Components Tools Internal Tools" at bounding box center [579, 62] width 534 height 27
click at [786, 63] on div "Internal Tools" at bounding box center [805, 62] width 74 height 19
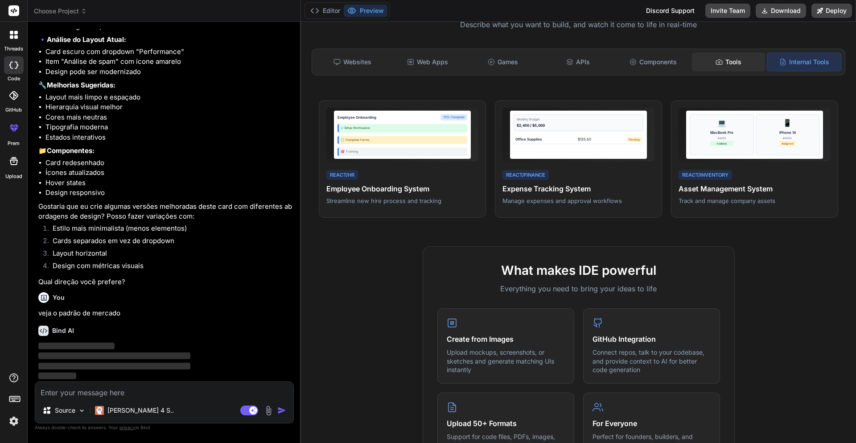
click at [748, 63] on div "Tools" at bounding box center [729, 62] width 74 height 19
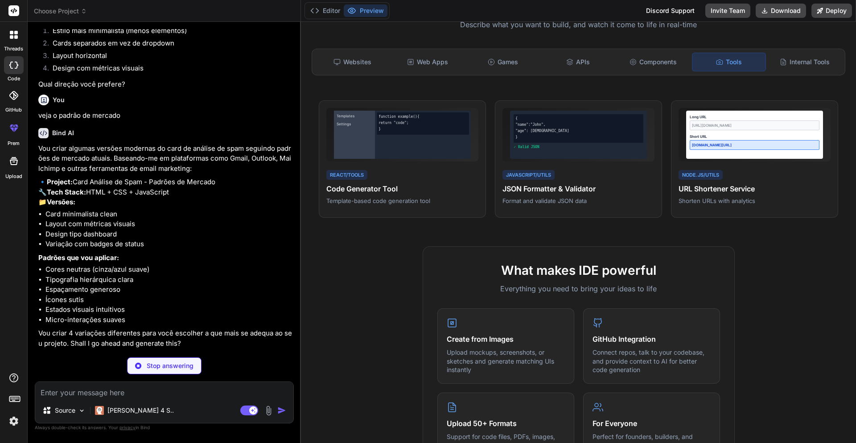
scroll to position [405, 0]
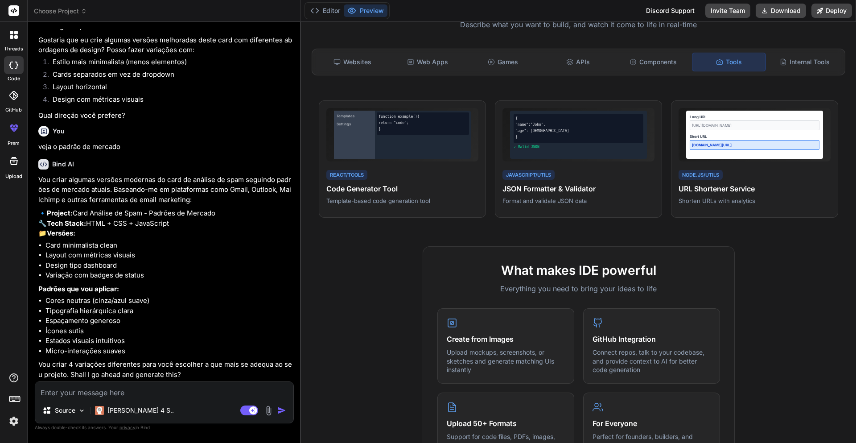
click at [162, 387] on textarea at bounding box center [164, 390] width 258 height 16
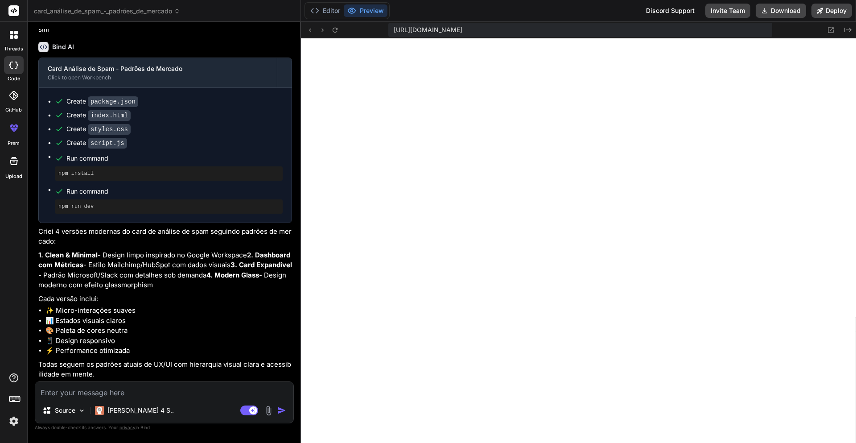
scroll to position [381, 0]
click at [75, 391] on textarea at bounding box center [164, 390] width 258 height 16
click at [134, 392] on textarea at bounding box center [164, 390] width 258 height 16
paste textarea "SuperDesign"
click at [118, 391] on textarea "siga a referencia da imagme" at bounding box center [164, 390] width 258 height 16
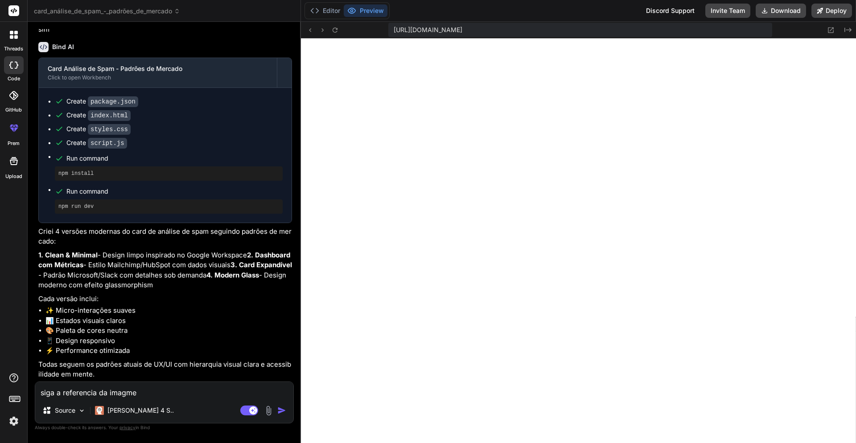
click at [118, 391] on textarea "siga a referencia da imagme" at bounding box center [164, 390] width 258 height 16
click at [274, 409] on img at bounding box center [268, 410] width 10 height 10
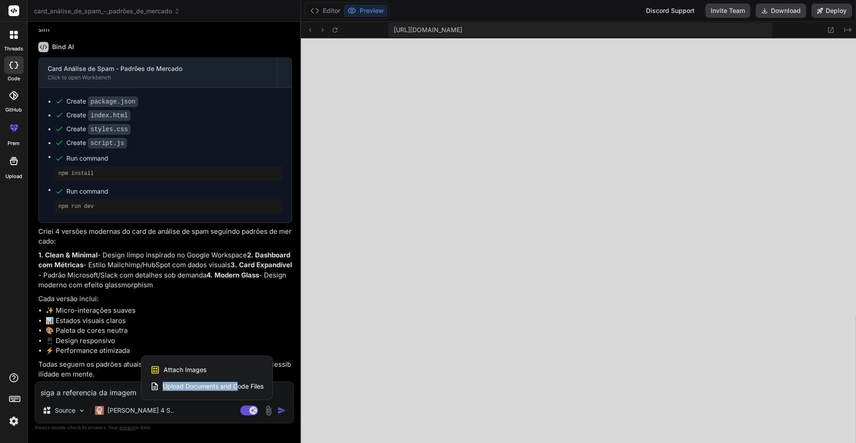
drag, startPoint x: 237, startPoint y: 382, endPoint x: 237, endPoint y: 366, distance: 15.2
click at [237, 366] on div "Attach Images Image attachments are only supported in Claude and Gemini models.…" at bounding box center [206, 378] width 131 height 44
click at [237, 366] on div "Attach Images Image attachments are only supported in Claude and Gemini models." at bounding box center [206, 369] width 113 height 17
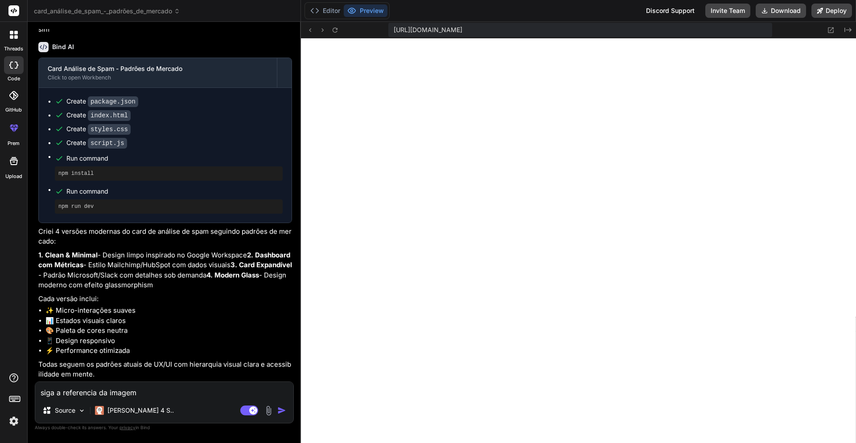
click at [177, 390] on textarea "siga a referencia da imagem" at bounding box center [164, 390] width 258 height 16
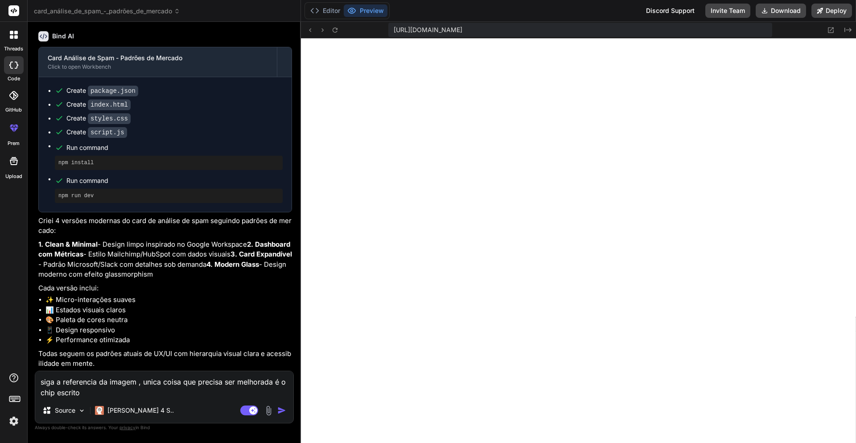
click at [161, 393] on textarea "siga a referencia da imagem , unica coisa que precisa ser melhorada é o chip es…" at bounding box center [164, 384] width 258 height 27
paste textarea "Análise de spam"
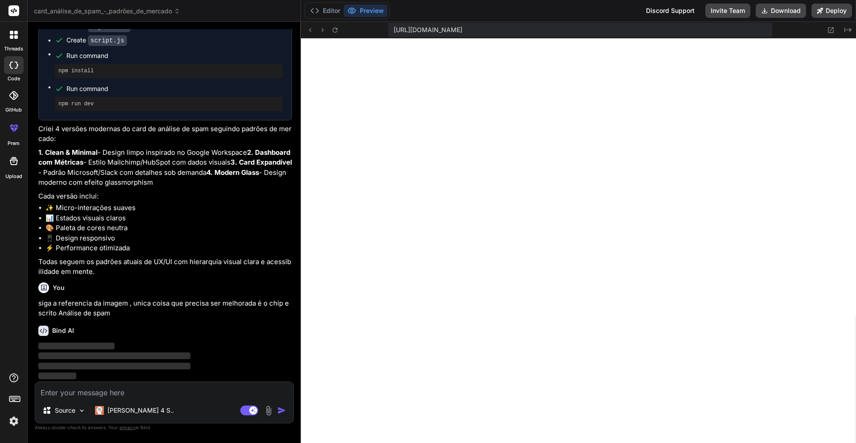
scroll to position [884, 0]
click at [155, 326] on div "Bind AI" at bounding box center [165, 330] width 254 height 10
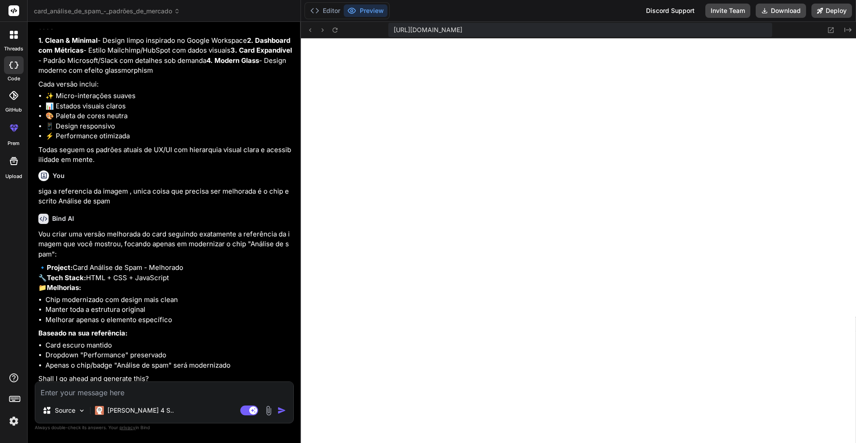
scroll to position [1020, 0]
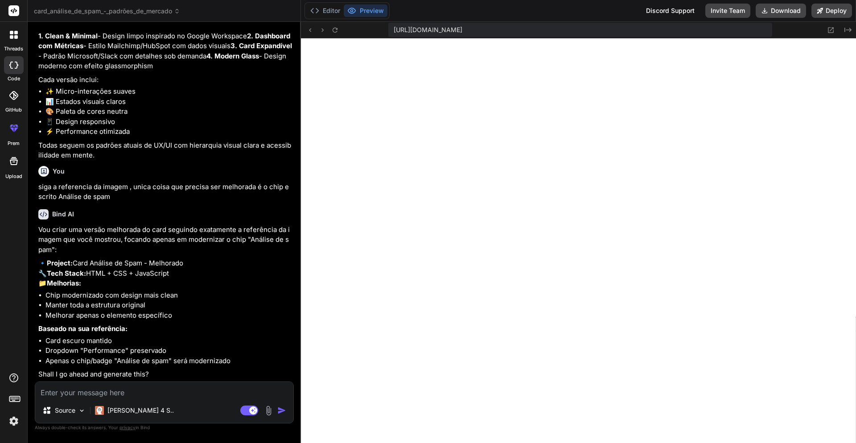
click at [119, 392] on textarea at bounding box center [164, 390] width 258 height 16
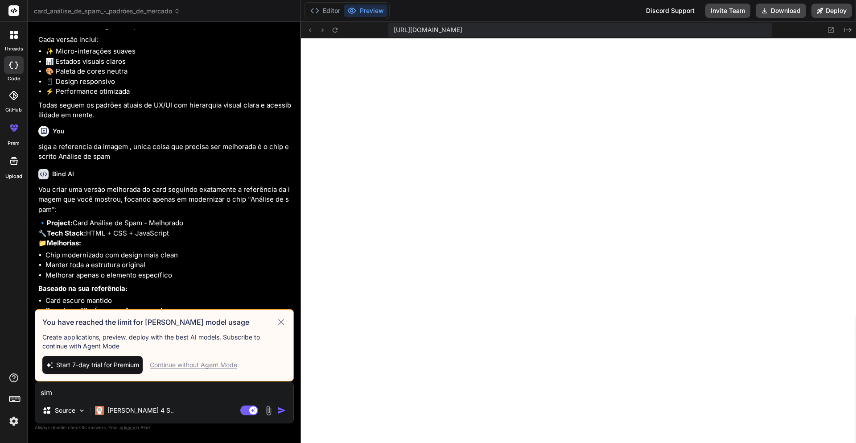
click at [279, 321] on icon at bounding box center [281, 321] width 10 height 11
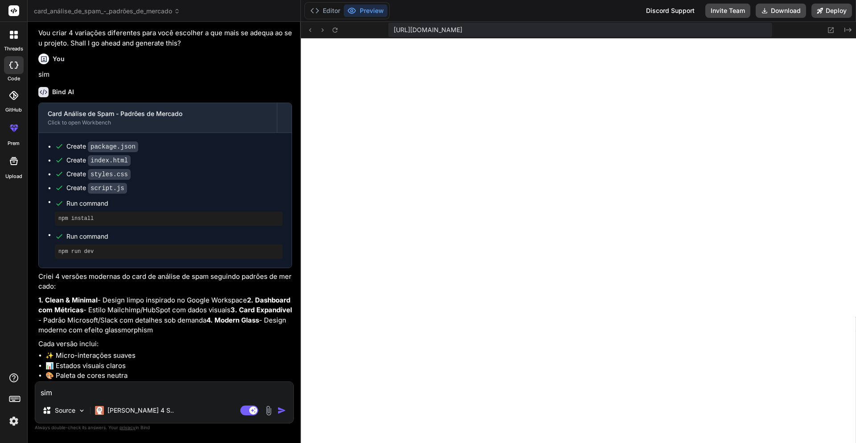
scroll to position [699, 0]
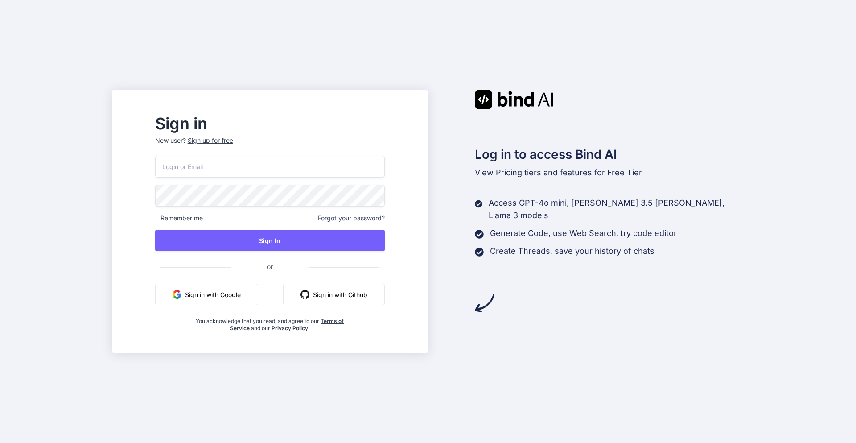
click at [229, 286] on button "Sign in with Google" at bounding box center [206, 294] width 103 height 21
click at [242, 294] on button "Sign in with Google" at bounding box center [206, 294] width 103 height 21
click at [292, 266] on span "or" at bounding box center [269, 266] width 77 height 22
click at [292, 269] on span "or" at bounding box center [269, 266] width 77 height 22
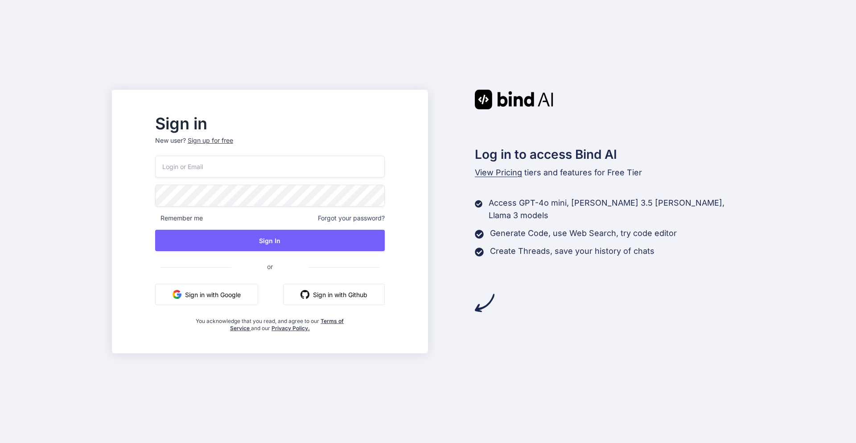
drag, startPoint x: 406, startPoint y: 157, endPoint x: 227, endPoint y: 132, distance: 180.9
click at [227, 132] on div "Sign in New user? Sign up for free Remember me Forgot your password? Sign In or…" at bounding box center [270, 223] width 258 height 215
click at [233, 139] on div "Sign up for free" at bounding box center [210, 140] width 45 height 9
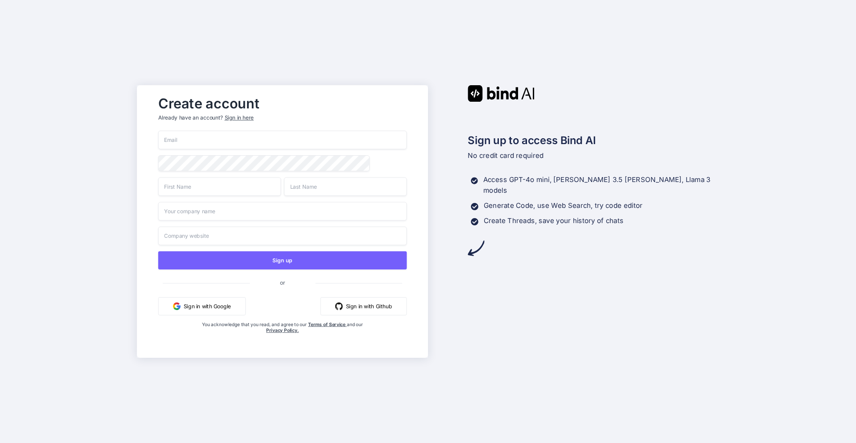
click at [217, 138] on input "email" at bounding box center [282, 140] width 249 height 19
paste input "https://app.getbind.co/auth/login"
type input "https://app.getbind.co/auth/login"
click at [204, 141] on input "email" at bounding box center [282, 140] width 249 height 19
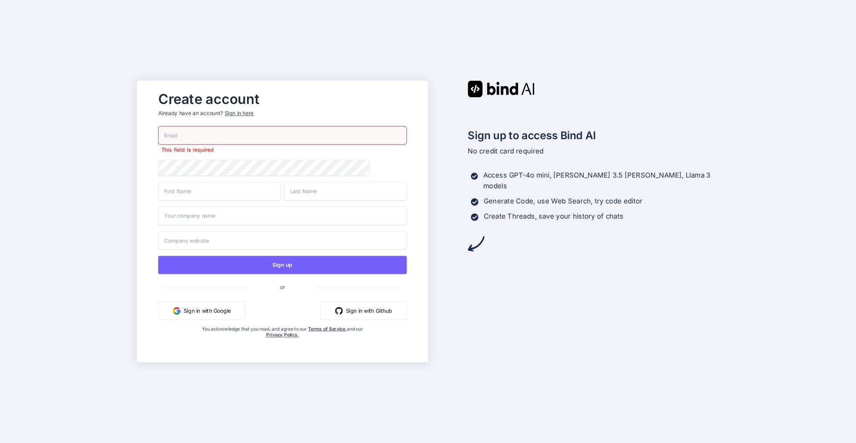
click at [205, 132] on input "email" at bounding box center [282, 135] width 249 height 19
click at [226, 138] on input "[EMAIL_ADDRESS][PERSON_NAME][DOMAIN_NAME]" at bounding box center [282, 135] width 249 height 19
type input "[EMAIL_ADDRESS][PERSON_NAME][DOMAIN_NAME]"
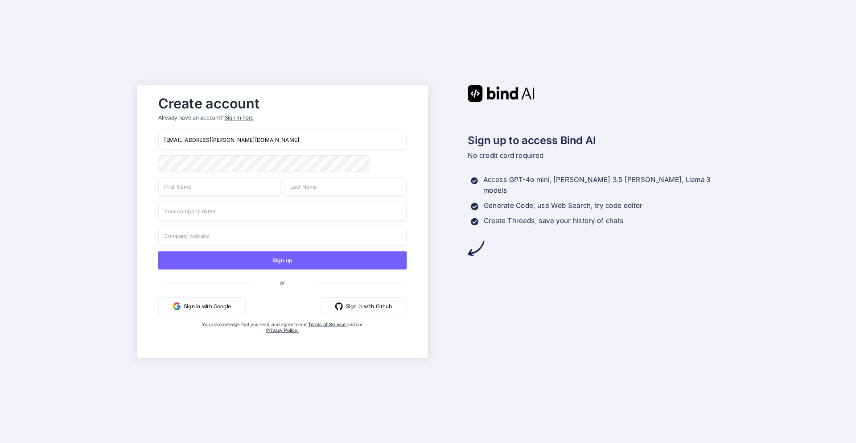
click at [214, 188] on input "text" at bounding box center [219, 186] width 123 height 19
type input "v"
type input "Vitória"
click at [344, 202] on div "vitoria.ed.soder@sellflux.com.br Vitória Sign up or Sign in with Google Sign in…" at bounding box center [282, 241] width 249 height 221
click at [356, 192] on input "text" at bounding box center [345, 186] width 123 height 19
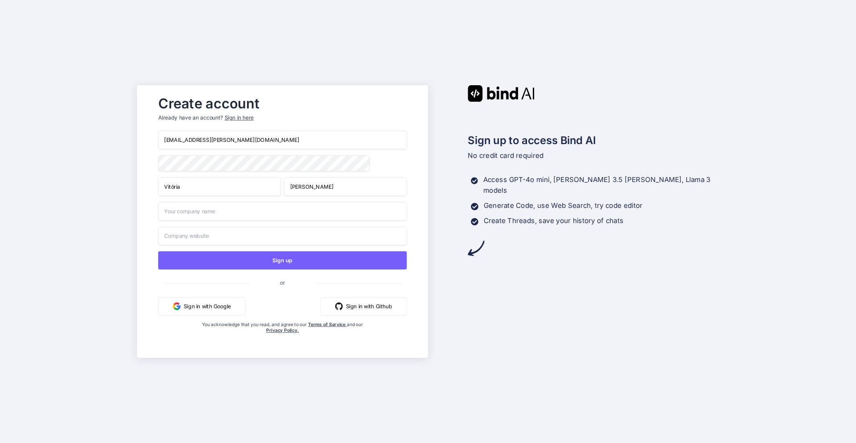
type input "Soder"
click at [280, 225] on div "vitoria.ed.soder@sellflux.com.br Vitória Soder Sign up or Sign in with Google S…" at bounding box center [282, 241] width 249 height 221
click at [280, 215] on input "text" at bounding box center [282, 211] width 249 height 19
type input "V"
click at [224, 221] on input "text" at bounding box center [282, 211] width 249 height 19
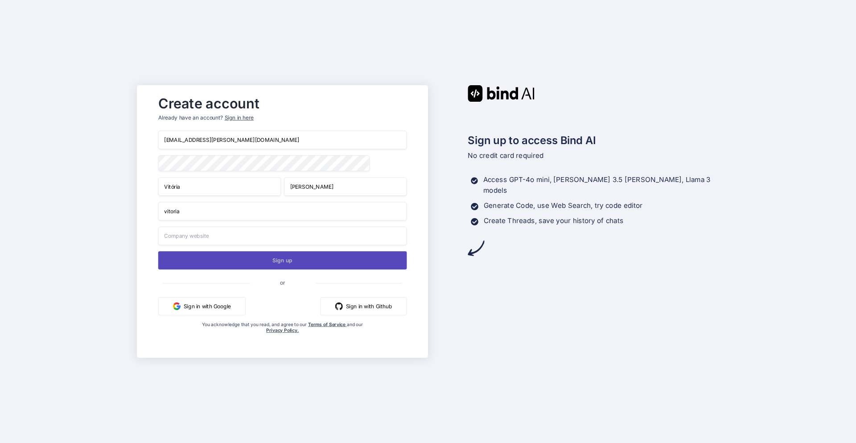
type input "vitoria"
click at [231, 255] on button "Sign up" at bounding box center [282, 260] width 249 height 18
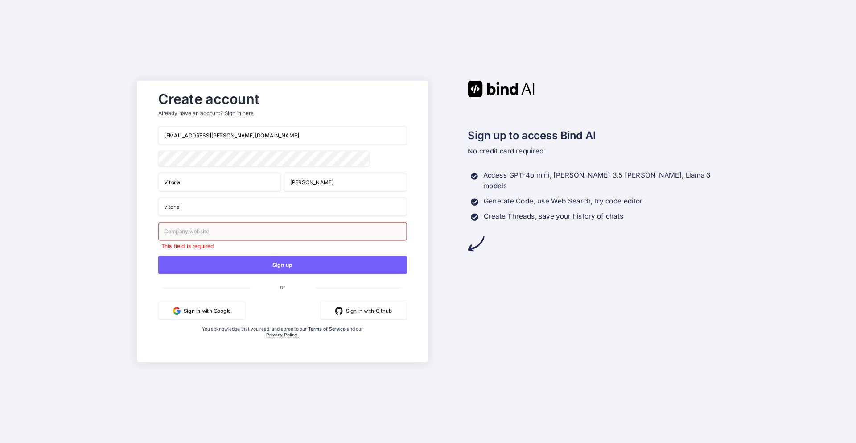
click at [232, 243] on div "This field is required" at bounding box center [282, 236] width 249 height 28
click at [231, 239] on input "text" at bounding box center [282, 231] width 249 height 19
type input "vitoria.com.br"
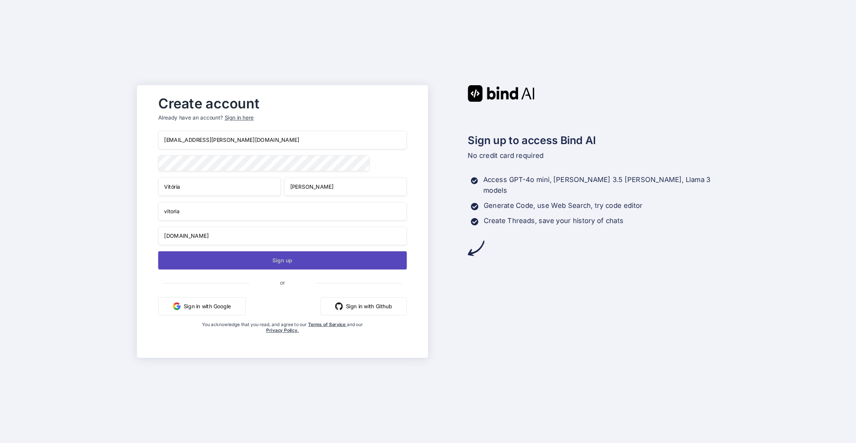
click at [254, 266] on button "Sign up" at bounding box center [282, 260] width 249 height 18
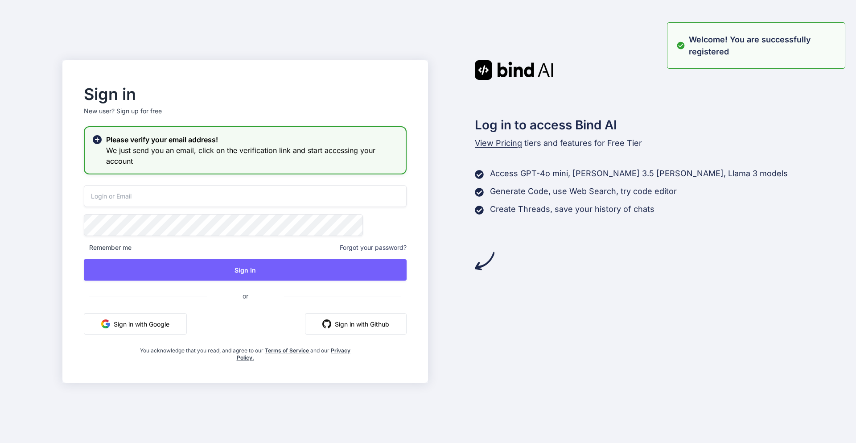
type input "vitoria.ed.soder@sellflux.com.br"
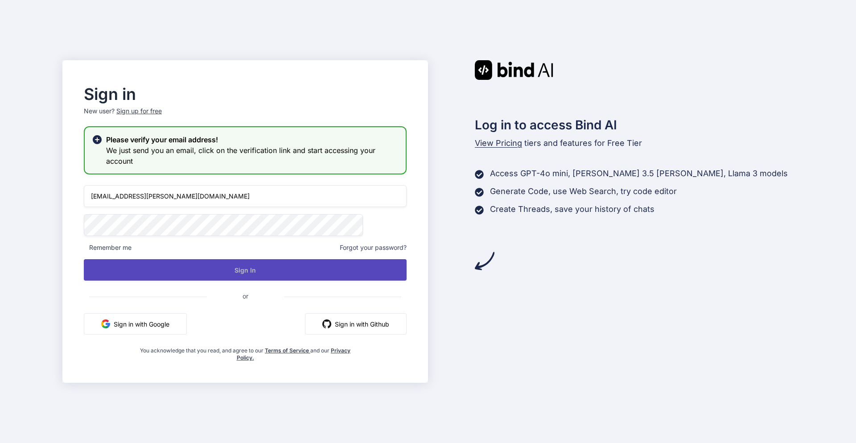
click at [239, 263] on button "Sign In" at bounding box center [245, 269] width 323 height 21
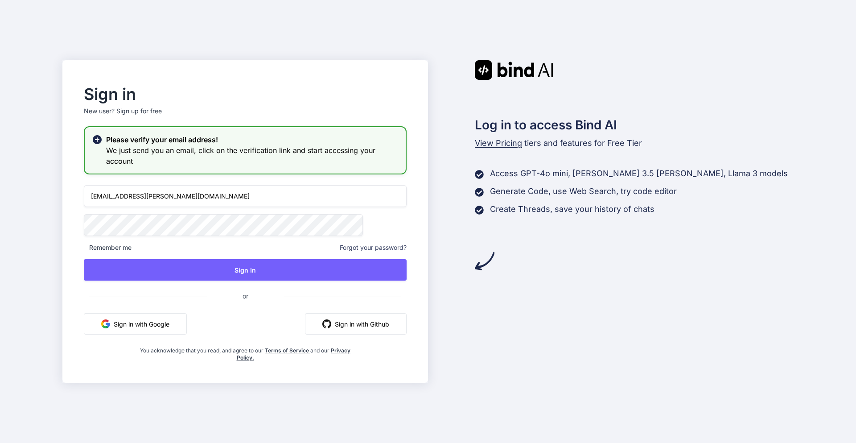
click at [626, 7] on div "Sign in New user? Sign up for free Please verify your email address! We just se…" at bounding box center [428, 221] width 856 height 443
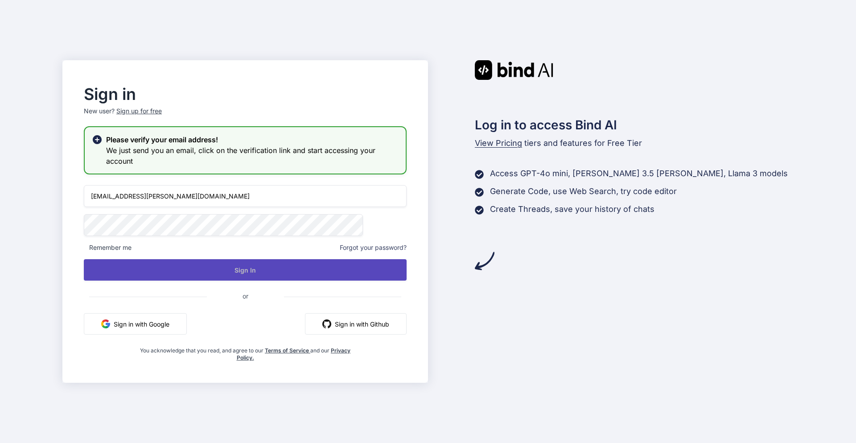
click at [277, 272] on button "Sign In" at bounding box center [245, 269] width 323 height 21
click at [366, 262] on button "Sign In" at bounding box center [245, 269] width 323 height 21
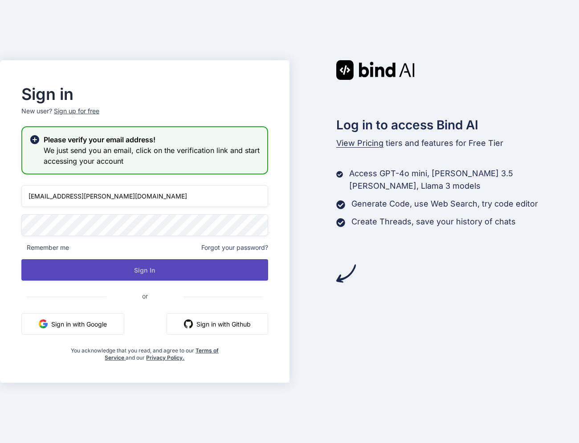
click at [177, 274] on button "Sign In" at bounding box center [144, 269] width 247 height 21
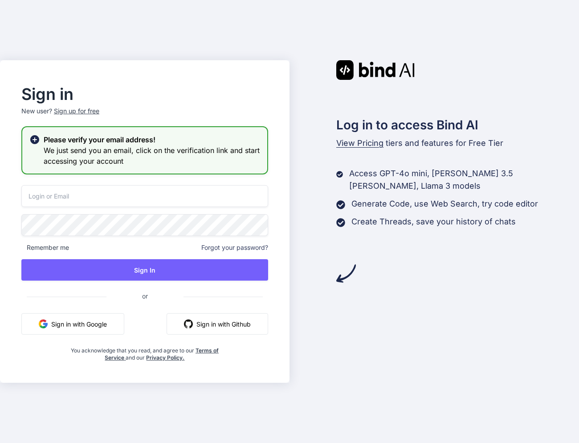
type input "[EMAIL_ADDRESS][PERSON_NAME][DOMAIN_NAME]"
click at [177, 284] on div "vitoria.ed.soder@sellflux.com.br Remember me Forgot your password? Sign In or S…" at bounding box center [144, 273] width 247 height 176
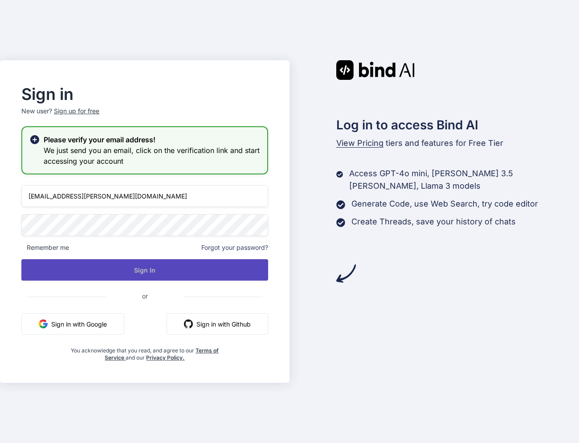
click at [172, 274] on button "Sign In" at bounding box center [144, 269] width 247 height 21
click at [176, 271] on button "Sign In" at bounding box center [144, 269] width 247 height 21
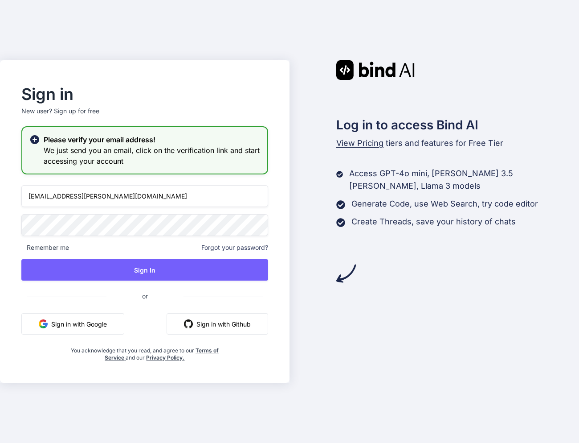
click at [349, 143] on span "View Pricing" at bounding box center [360, 142] width 47 height 9
click at [194, 164] on h3 "We just send you an email, click on the verification link and start accessing y…" at bounding box center [152, 155] width 217 height 21
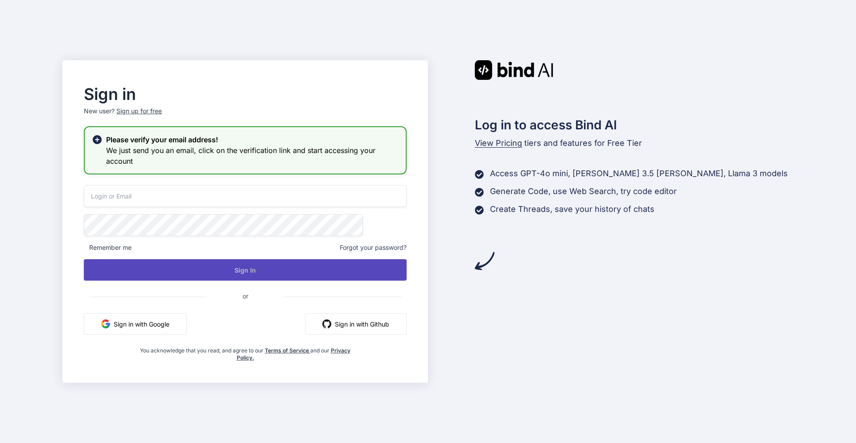
type input "[EMAIL_ADDRESS][PERSON_NAME][DOMAIN_NAME]"
click at [258, 263] on button "Sign In" at bounding box center [245, 269] width 323 height 21
click at [261, 269] on button "Sign In" at bounding box center [245, 269] width 323 height 21
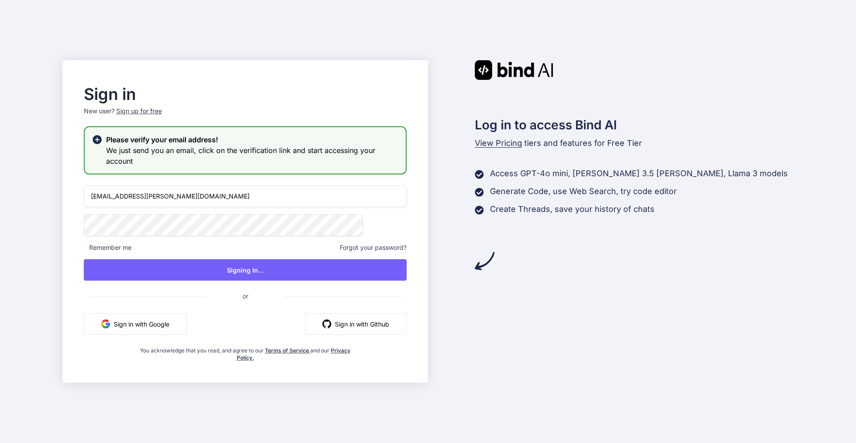
click at [187, 327] on button "Sign in with Google" at bounding box center [135, 323] width 103 height 21
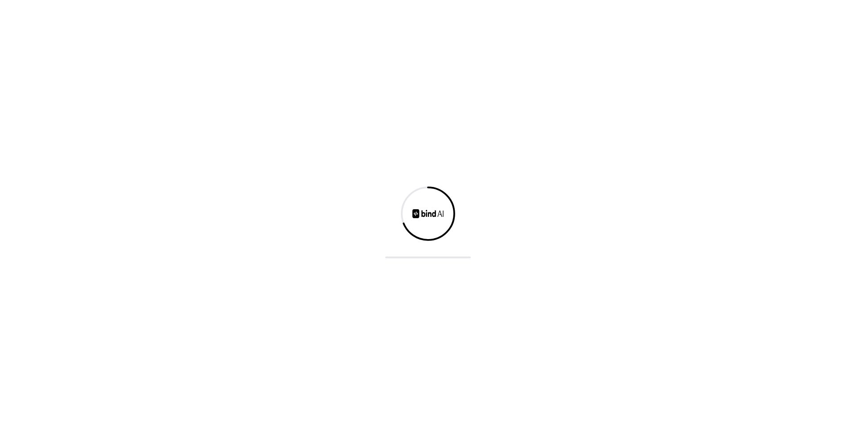
click at [701, 44] on div at bounding box center [428, 221] width 856 height 443
